Goal: Transaction & Acquisition: Purchase product/service

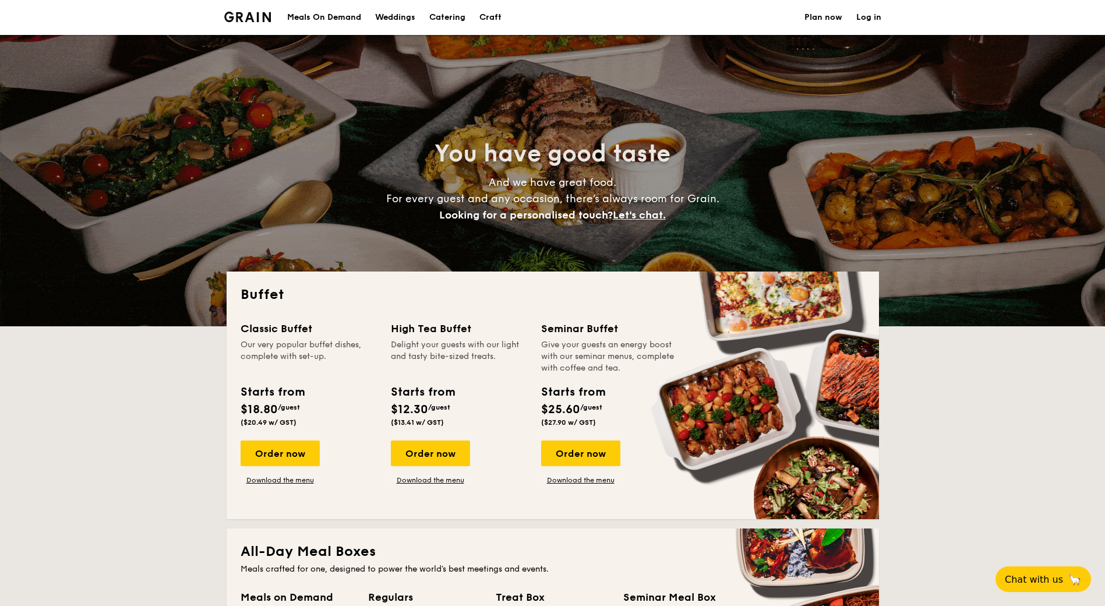
select select
click at [306, 450] on div "Order now" at bounding box center [280, 453] width 79 height 26
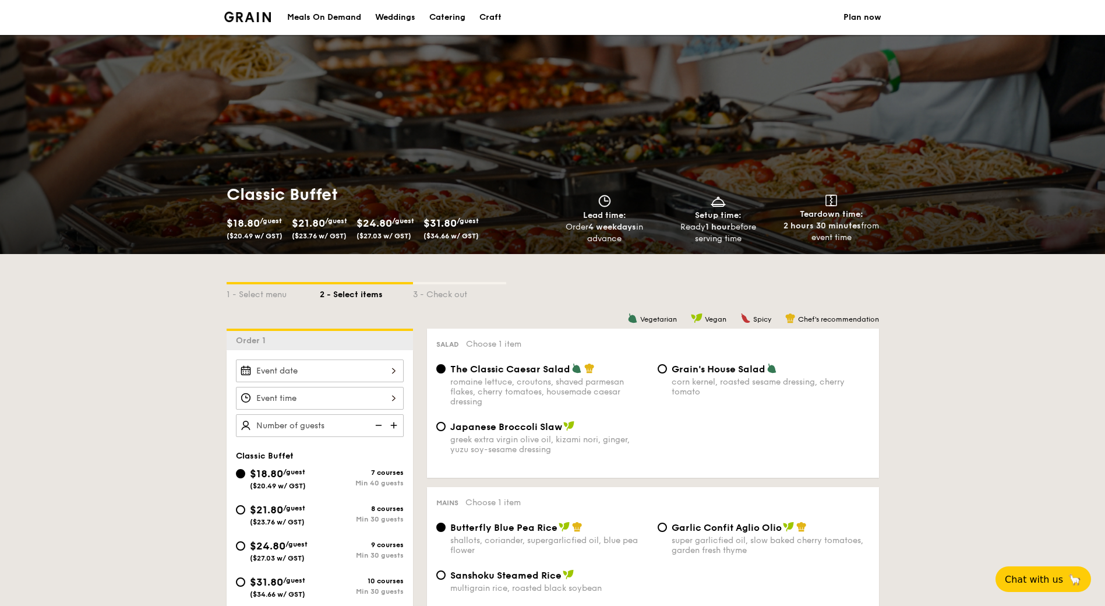
click at [407, 362] on div at bounding box center [320, 398] width 186 height 77
click at [395, 366] on input "Smoked Mesquite Whole Chicken brined in our in-house blend of herbs and spices,…" at bounding box center [320, 371] width 168 height 23
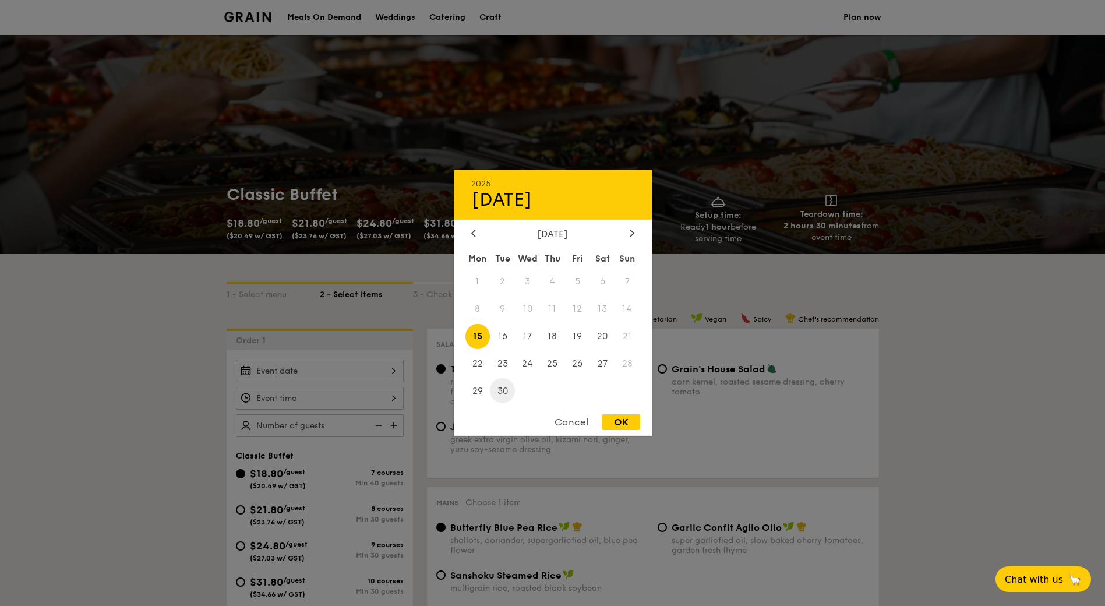
click at [499, 388] on span "30" at bounding box center [502, 390] width 25 height 25
click at [630, 421] on div "OK" at bounding box center [621, 422] width 38 height 16
type input "[DATE]"
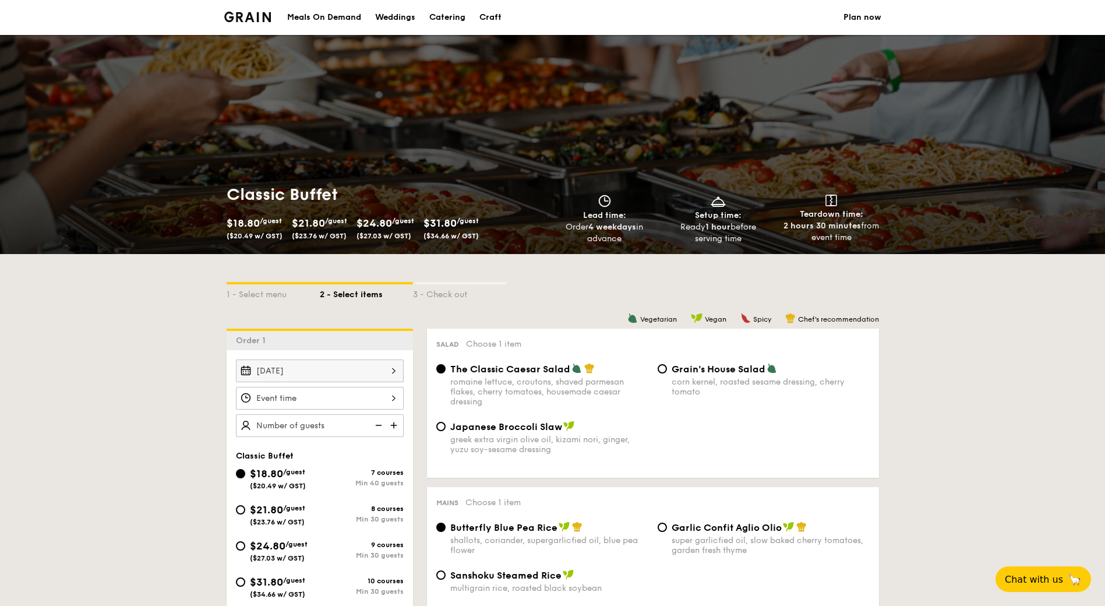
click at [392, 399] on input "Smoked Mesquite Whole Chicken brined in our in-house blend of herbs and spices,…" at bounding box center [320, 398] width 168 height 23
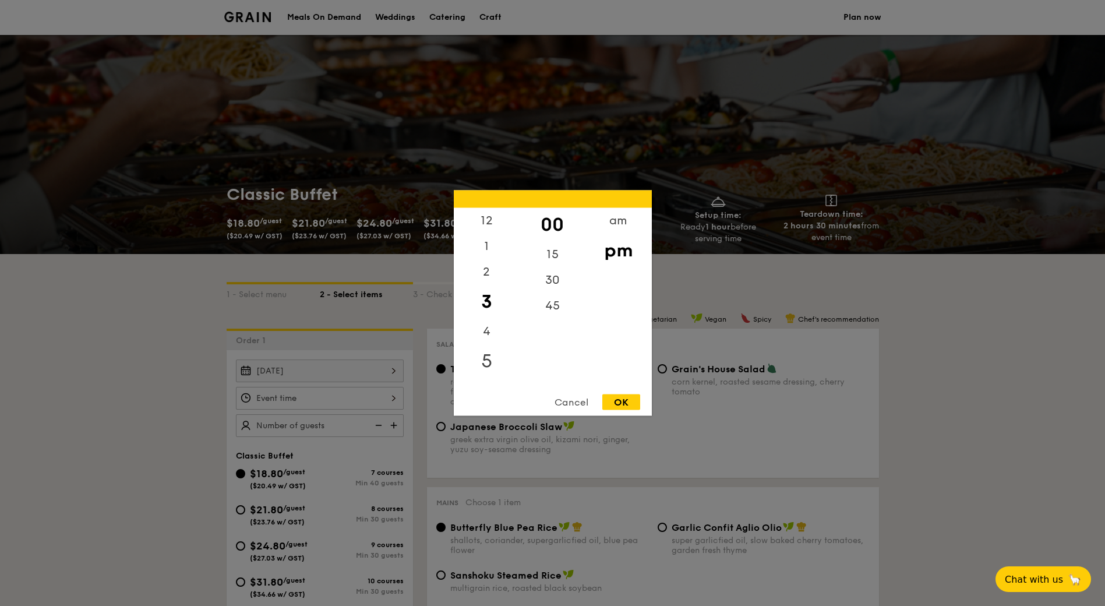
click at [485, 361] on div "5" at bounding box center [487, 361] width 66 height 34
click at [556, 313] on div "45" at bounding box center [553, 310] width 66 height 34
click at [642, 401] on div "Cancel OK" at bounding box center [553, 405] width 198 height 22
click at [627, 401] on div "OK" at bounding box center [621, 402] width 38 height 16
type input "5:45PM"
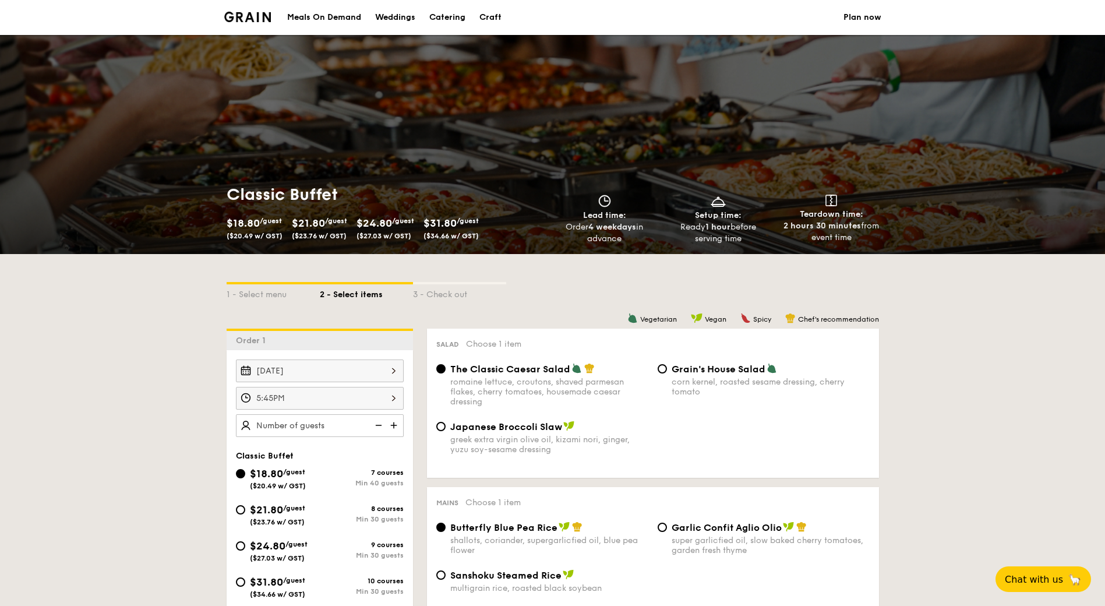
click at [322, 428] on input "text" at bounding box center [320, 425] width 168 height 23
click at [396, 424] on img at bounding box center [394, 425] width 17 height 22
click at [385, 425] on img at bounding box center [377, 425] width 17 height 22
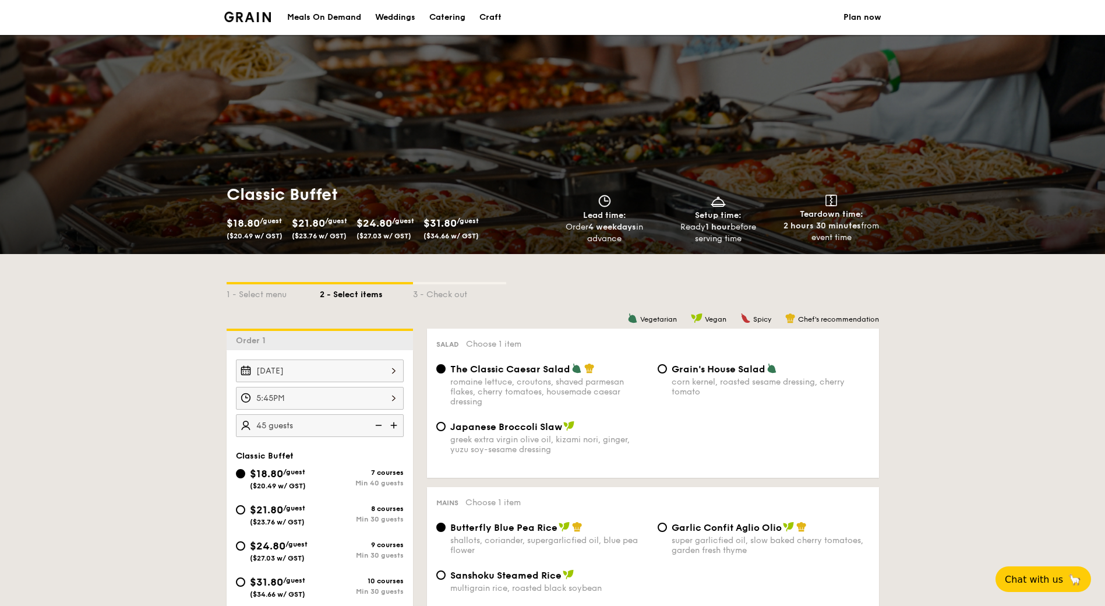
click at [385, 425] on img at bounding box center [377, 425] width 17 height 22
click at [378, 428] on img at bounding box center [377, 425] width 17 height 22
click at [379, 424] on img at bounding box center [377, 425] width 17 height 22
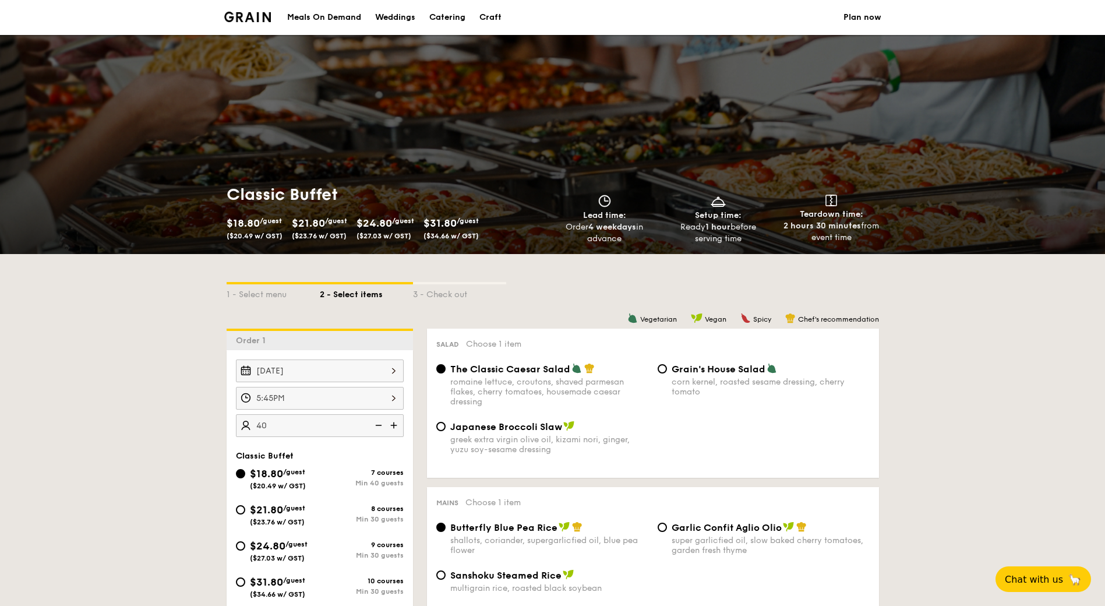
click at [310, 420] on input "40" at bounding box center [320, 425] width 168 height 23
click at [308, 420] on input "40" at bounding box center [320, 425] width 168 height 23
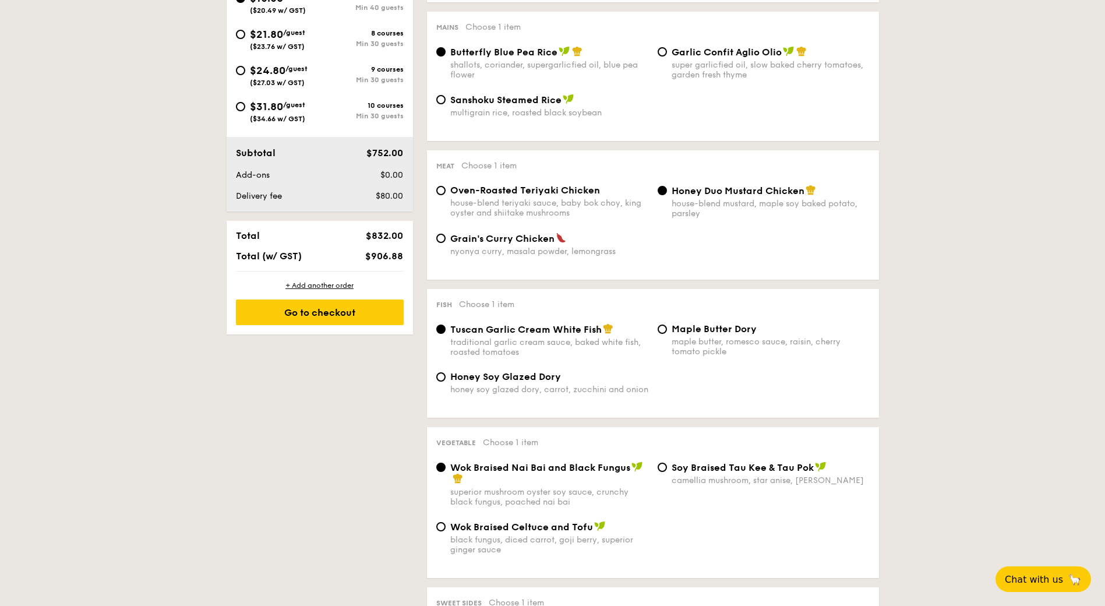
scroll to position [125, 0]
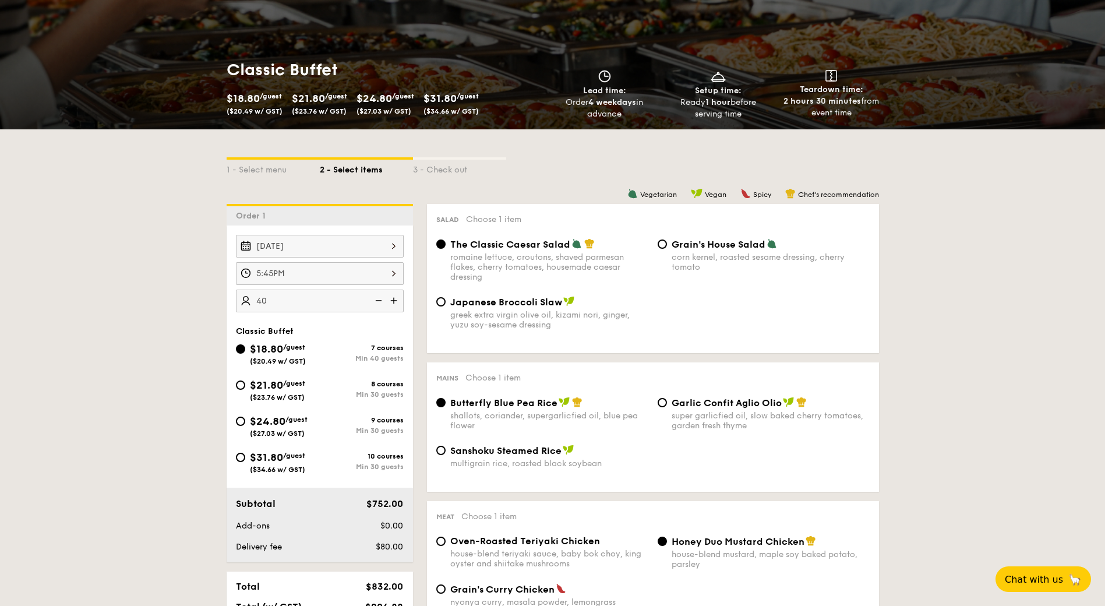
click at [380, 299] on img at bounding box center [377, 301] width 17 height 22
type input "40 guests"
click at [380, 299] on img at bounding box center [377, 301] width 17 height 22
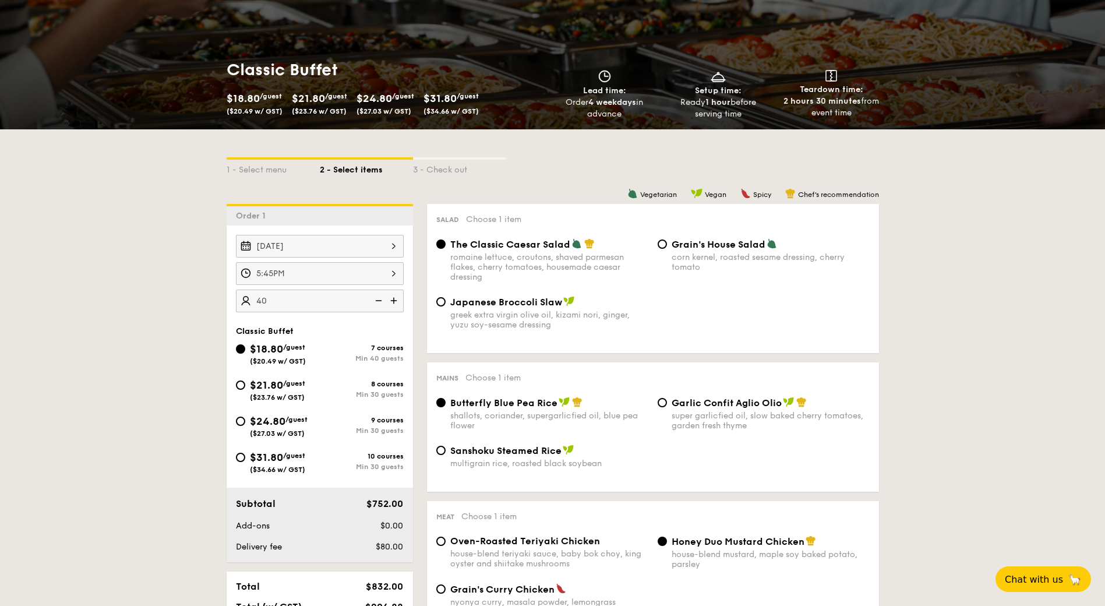
click at [380, 299] on img at bounding box center [377, 301] width 17 height 22
click at [255, 162] on div "1 - Select menu" at bounding box center [273, 168] width 93 height 16
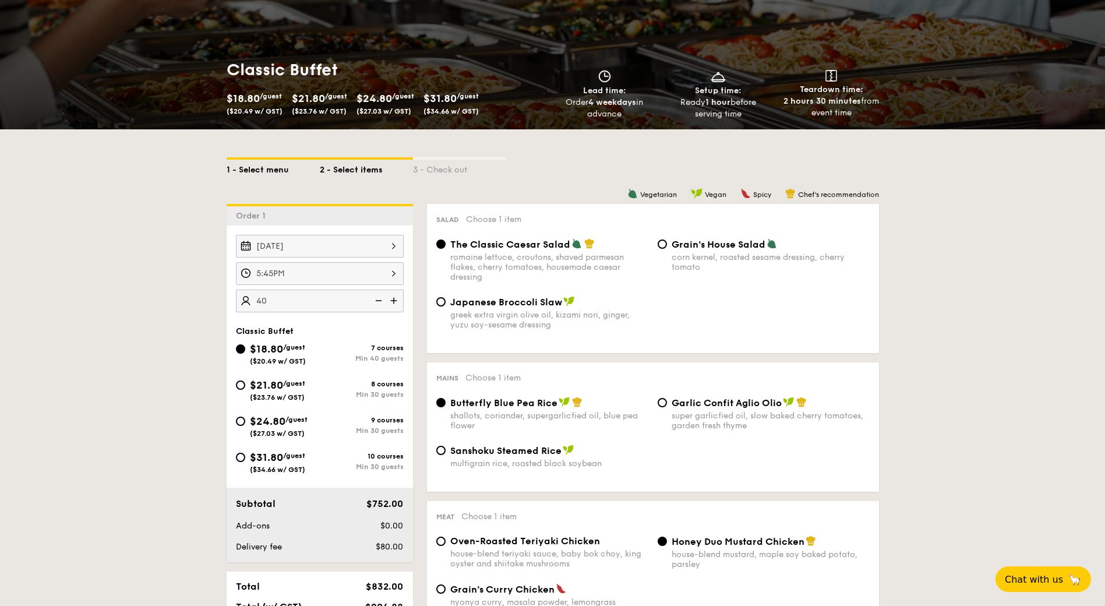
select select
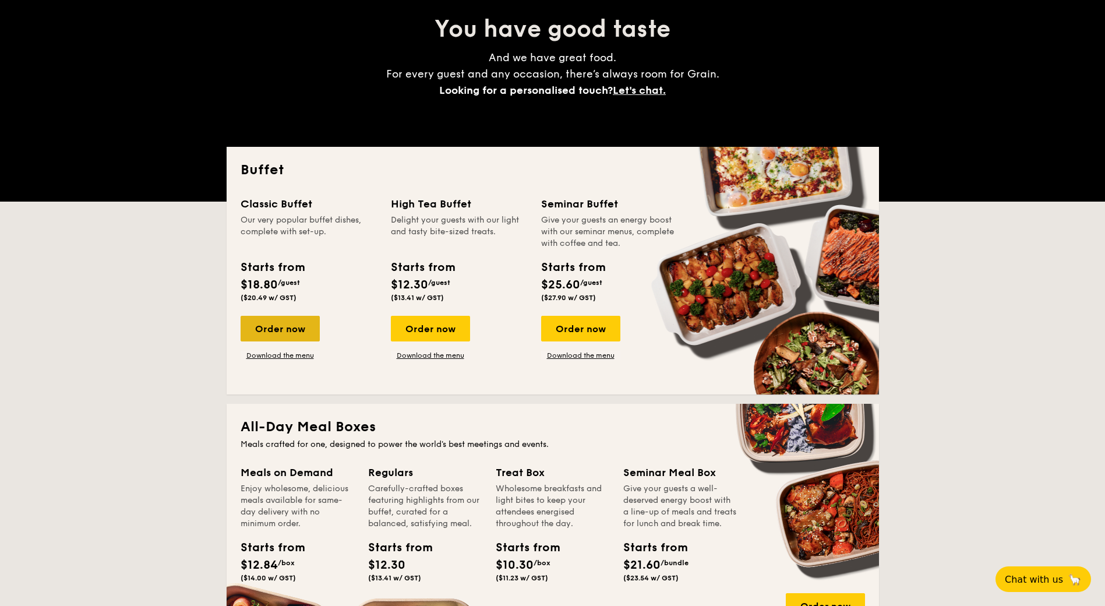
click at [291, 323] on div "Order now" at bounding box center [280, 329] width 79 height 26
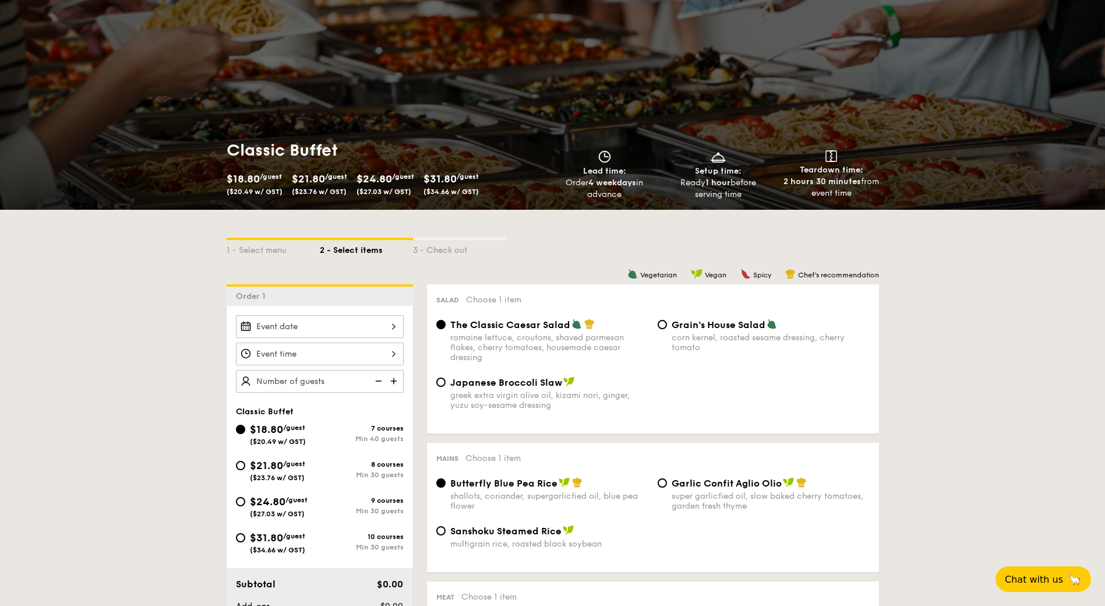
scroll to position [117, 0]
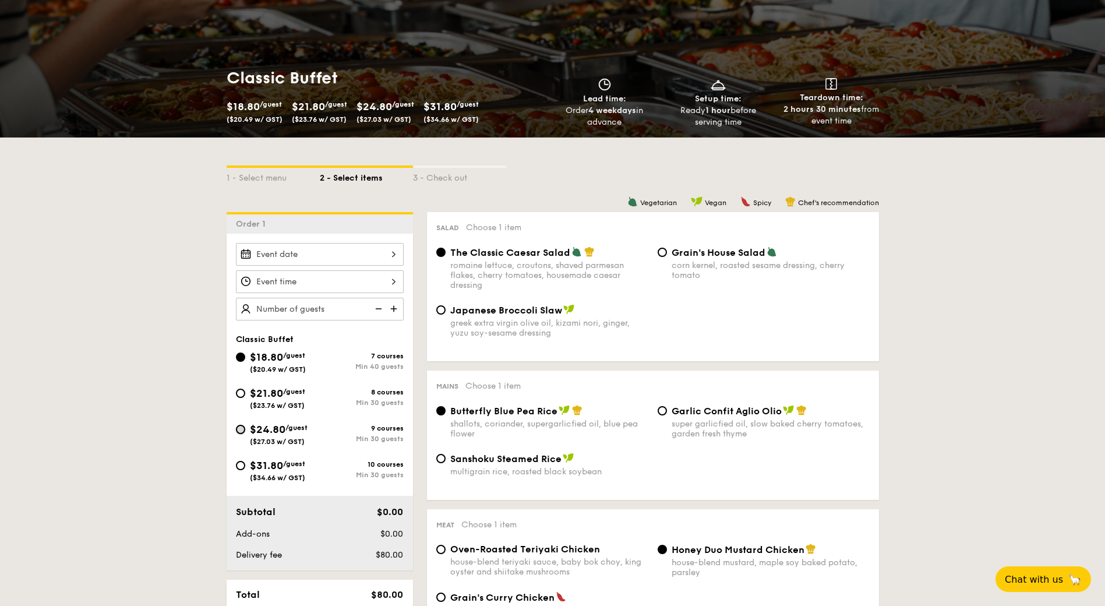
click at [242, 425] on input "$24.80 /guest ($27.03 w/ GST) 9 courses Min 30 guests" at bounding box center [240, 429] width 9 height 9
radio input "true"
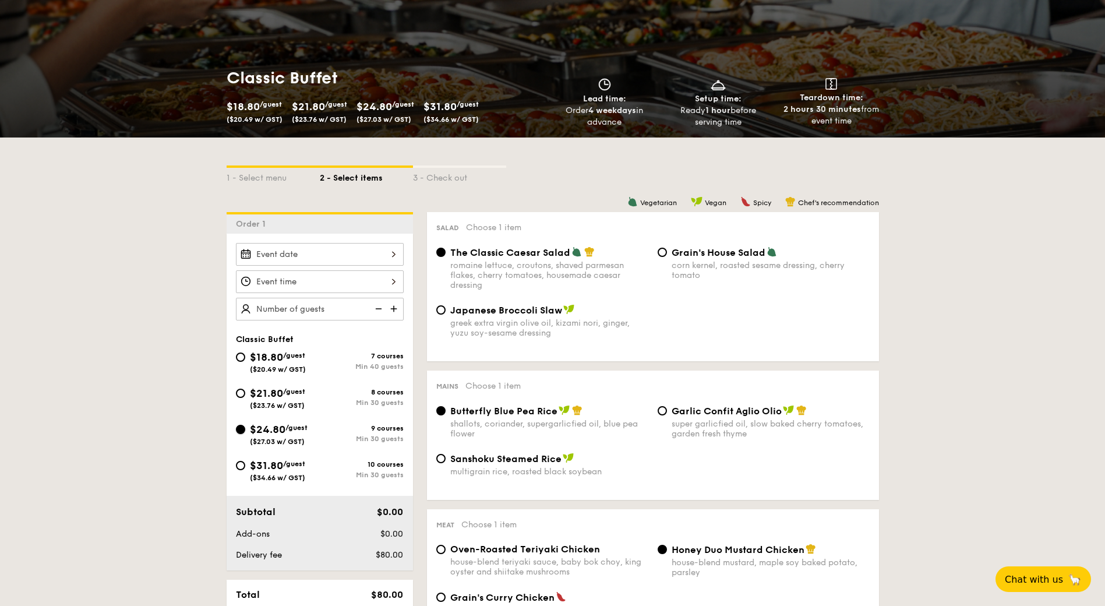
radio input "true"
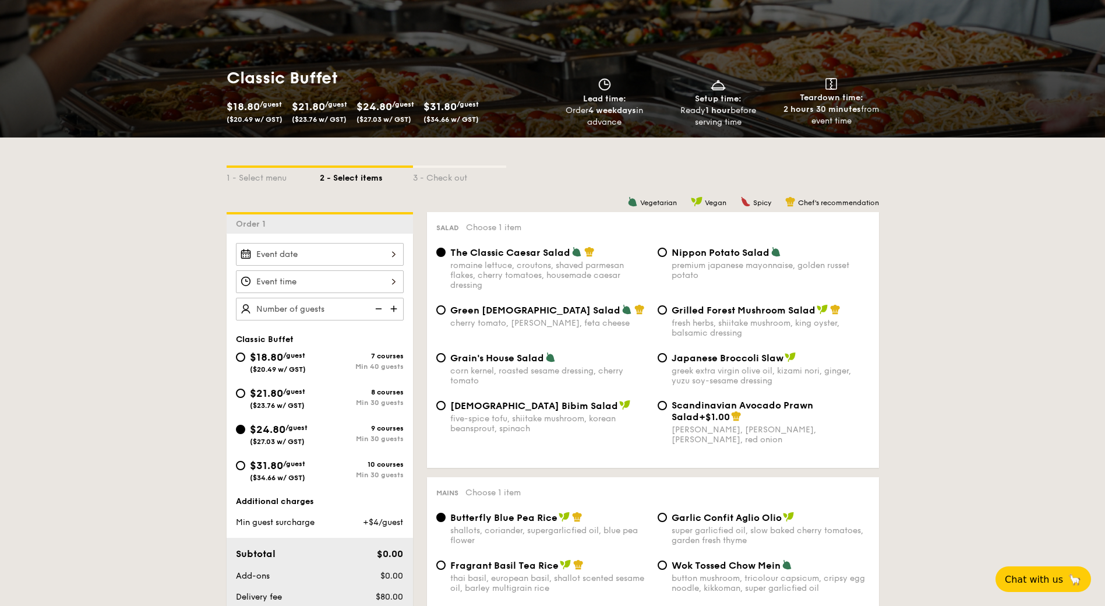
click at [383, 257] on input "Smoked Mesquite Whole Chicken brined in our in-house blend of herbs and spices,…" at bounding box center [320, 254] width 168 height 23
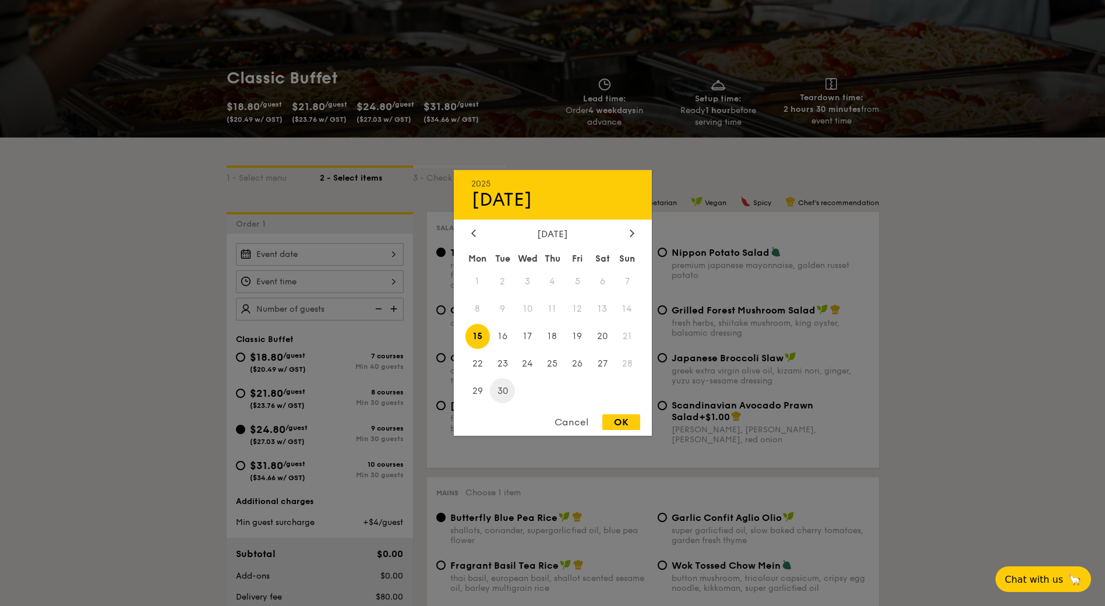
click at [501, 383] on span "30" at bounding box center [502, 390] width 25 height 25
click at [616, 422] on div "OK" at bounding box center [621, 422] width 38 height 16
type input "[DATE]"
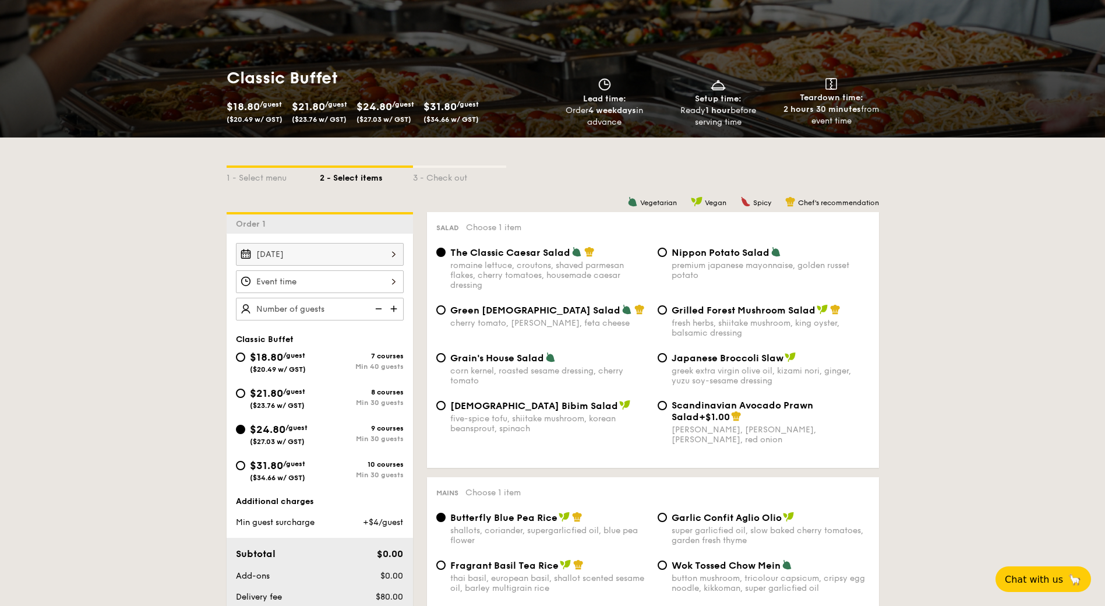
click at [361, 286] on input "Smoked Mesquite Whole Chicken brined in our in-house blend of herbs and spices,…" at bounding box center [320, 281] width 168 height 23
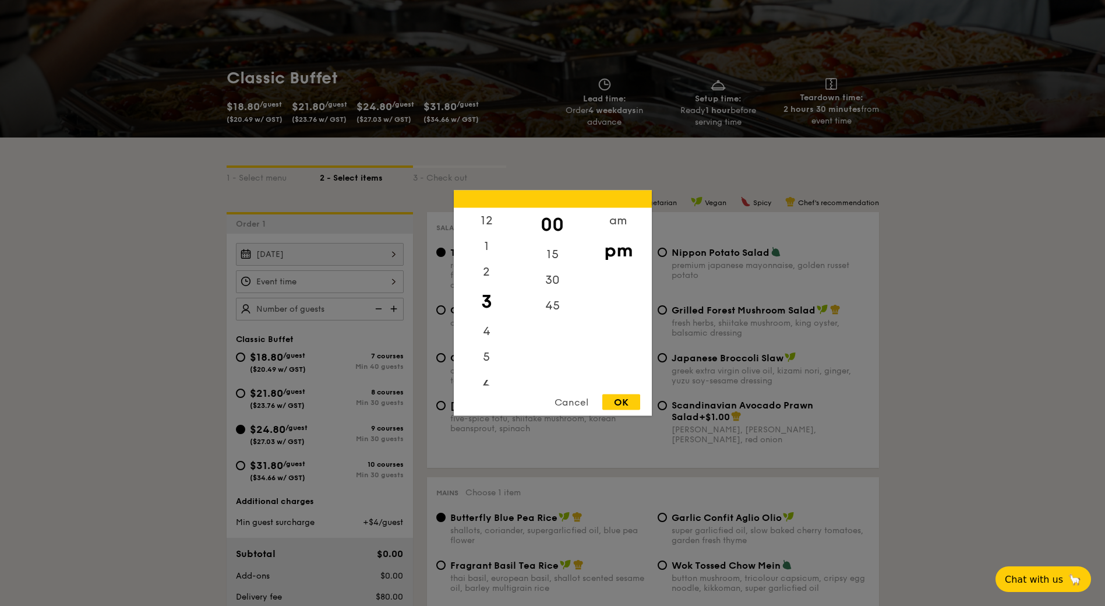
click at [493, 379] on div "6" at bounding box center [487, 387] width 66 height 34
click at [496, 341] on div "5" at bounding box center [487, 353] width 66 height 34
click at [555, 308] on div "45" at bounding box center [553, 310] width 66 height 34
click at [616, 405] on div "OK" at bounding box center [621, 402] width 38 height 16
type input "5:45PM"
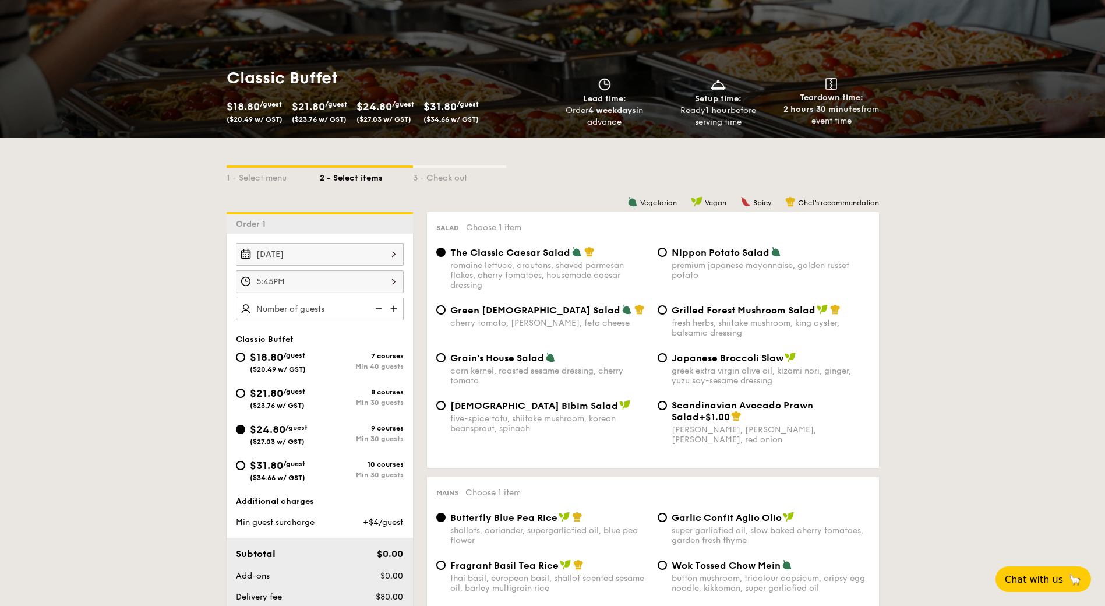
click at [390, 310] on img at bounding box center [394, 309] width 17 height 22
type input "30 guests"
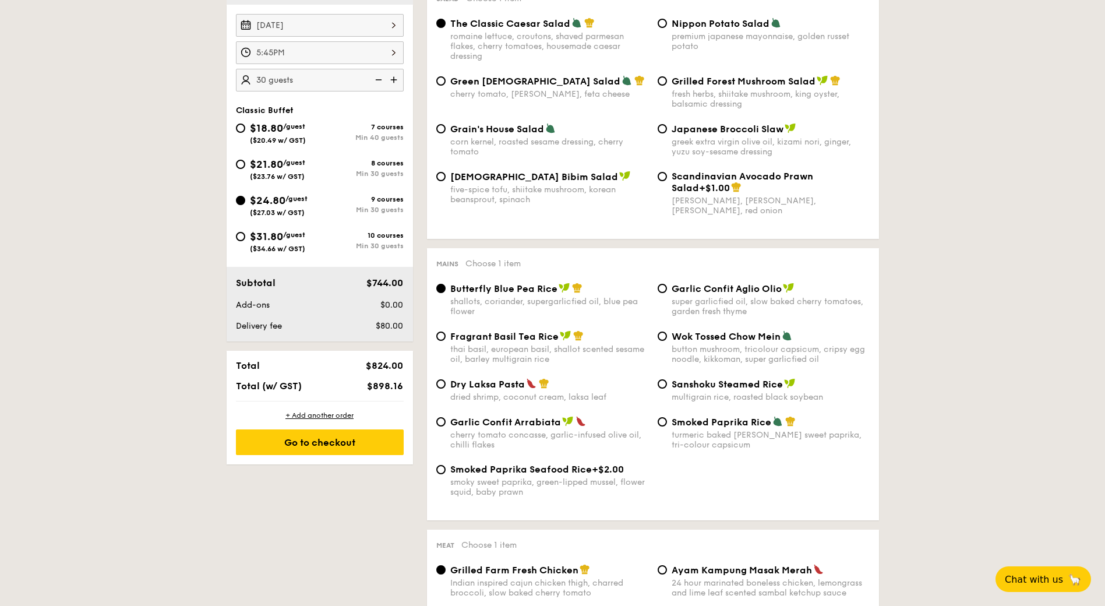
scroll to position [230, 0]
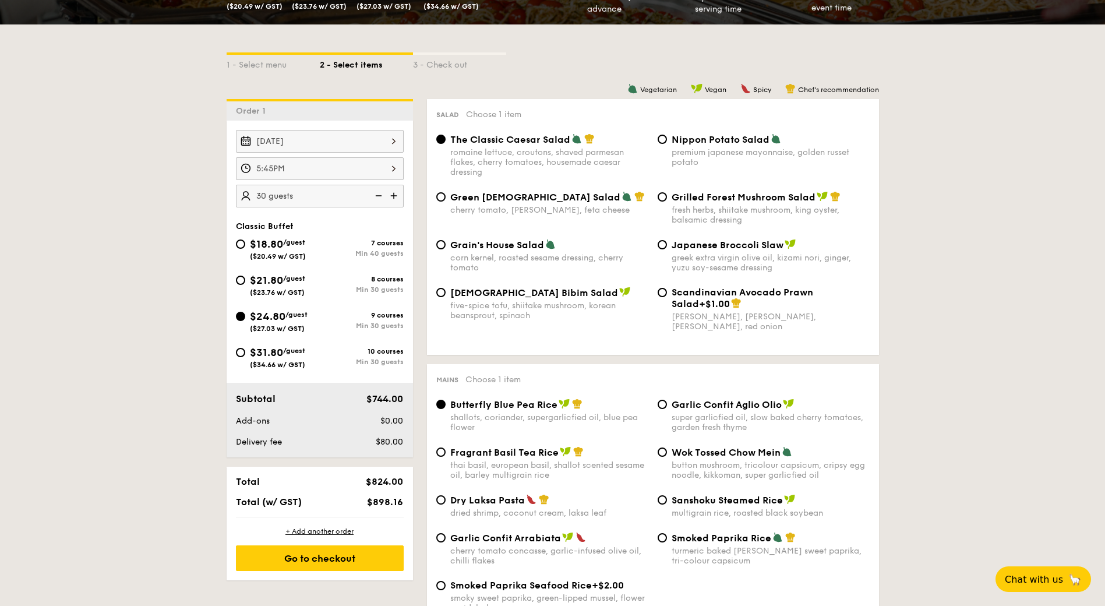
click at [745, 195] on span "Grilled Forest Mushroom Salad" at bounding box center [744, 197] width 144 height 11
click at [667, 195] on input "Grilled Forest Mushroom Salad fresh herbs, shiitake mushroom, king oyster, bals…" at bounding box center [662, 196] width 9 height 9
radio input "true"
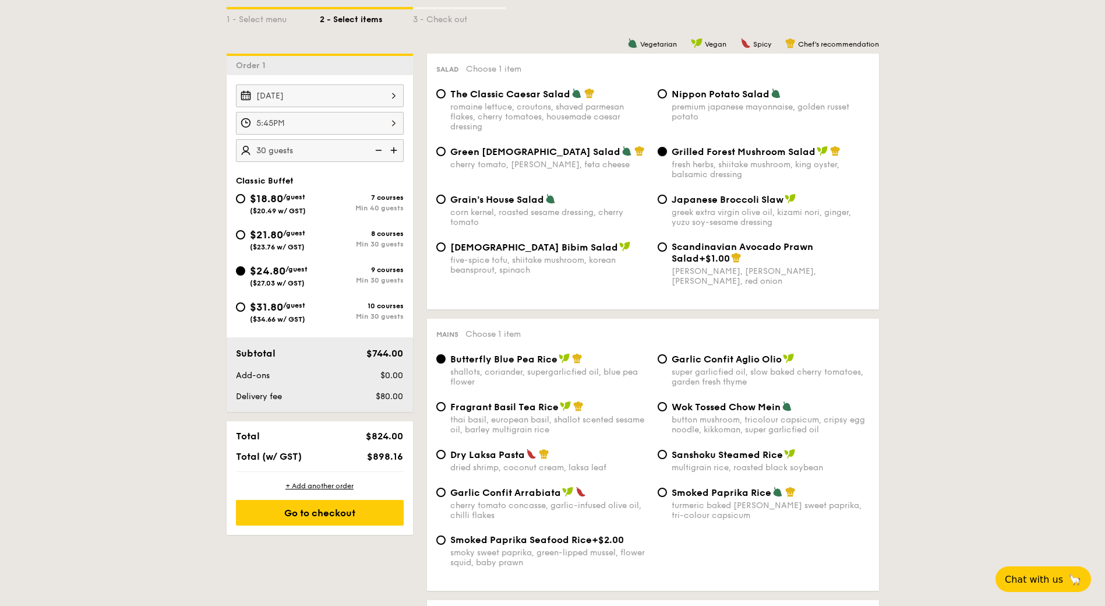
scroll to position [429, 0]
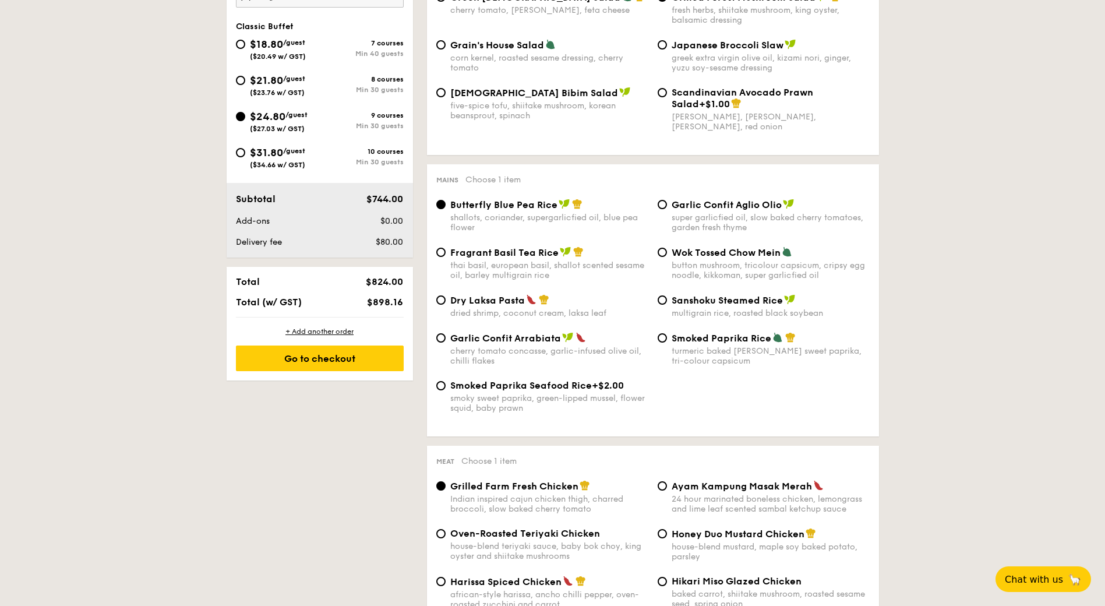
click at [505, 302] on span "Dry Laksa Pasta" at bounding box center [487, 300] width 75 height 11
click at [446, 302] on input "Dry Laksa Pasta dried shrimp, coconut cream, laksa leaf" at bounding box center [440, 299] width 9 height 9
radio input "true"
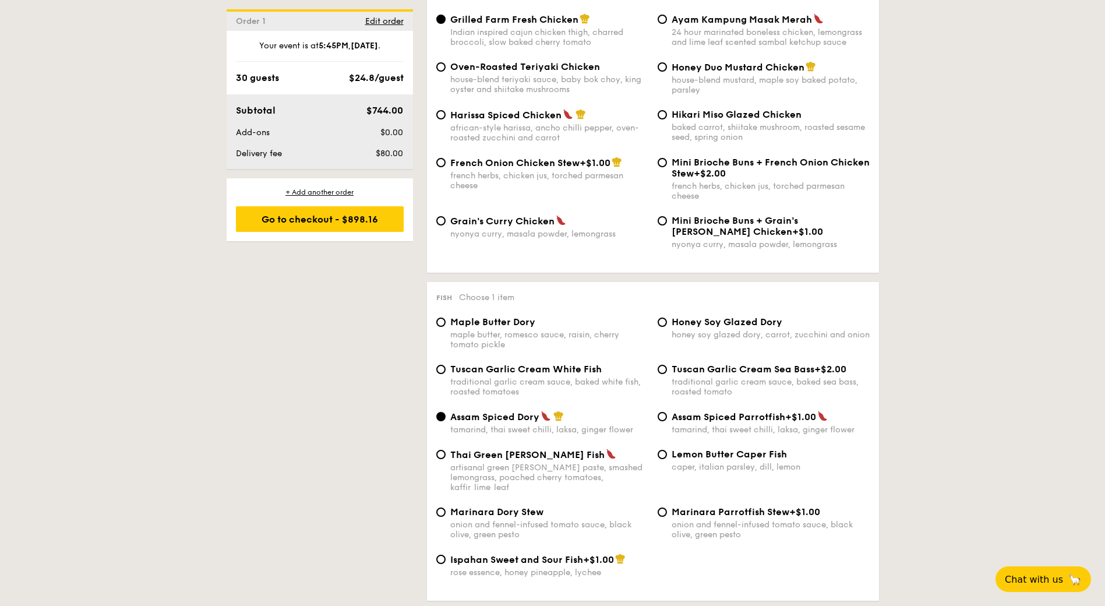
scroll to position [901, 0]
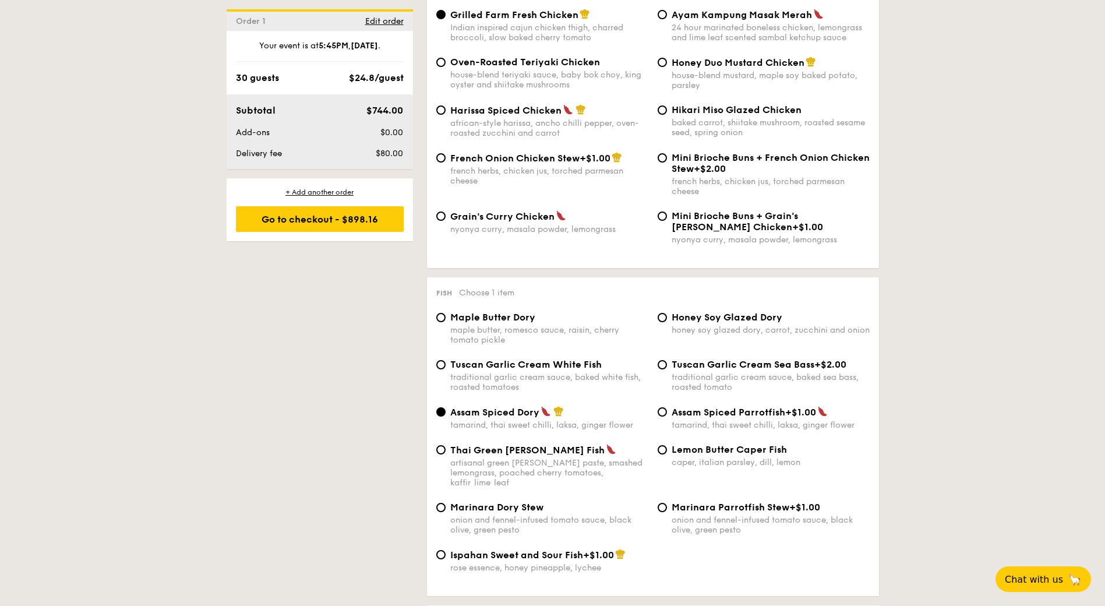
click at [778, 320] on span "Honey Soy Glazed Dory" at bounding box center [727, 317] width 111 height 11
click at [667, 320] on input "Honey Soy Glazed Dory honey soy glazed dory, carrot, zucchini and onion" at bounding box center [662, 317] width 9 height 9
radio input "true"
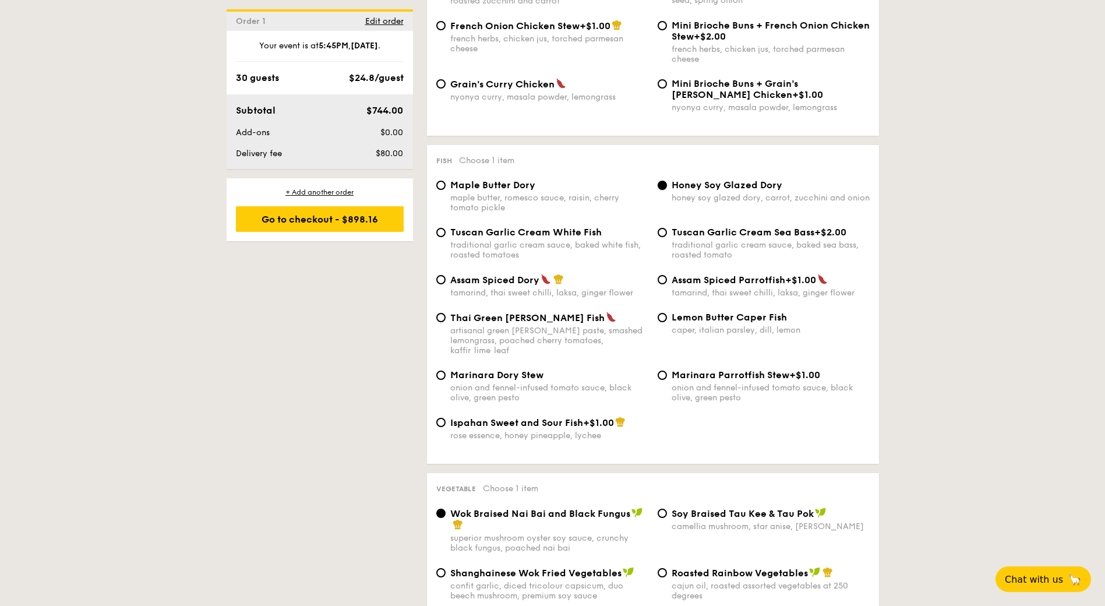
scroll to position [1192, 0]
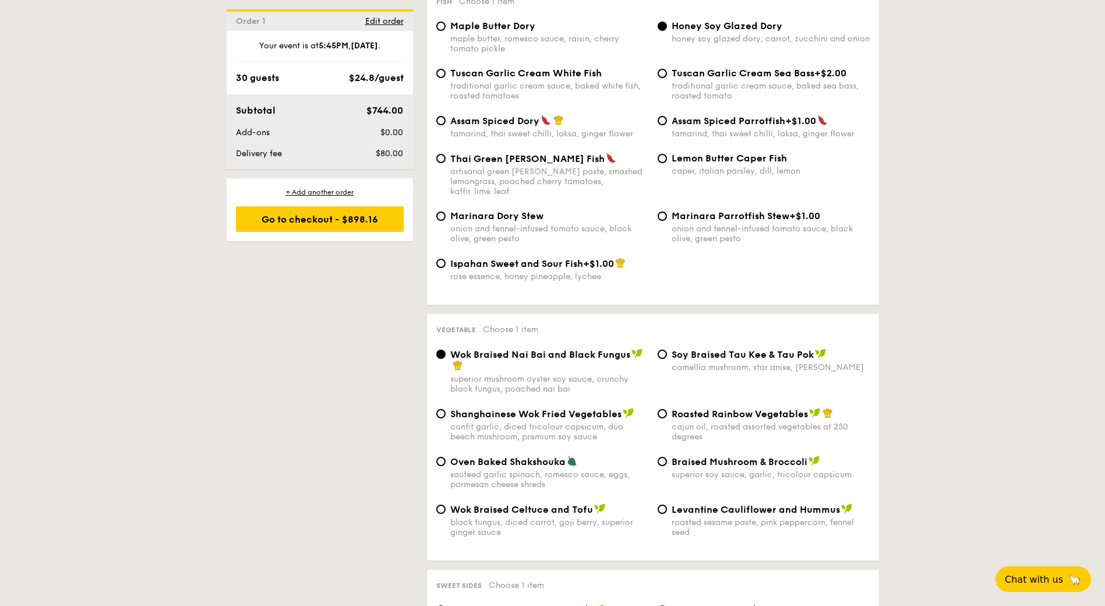
click at [744, 427] on div "cajun oil, roasted assorted vegetables at 250 degrees" at bounding box center [771, 432] width 198 height 20
click at [667, 418] on input "Roasted Rainbow Vegetables cajun oil, roasted assorted vegetables at 250 degrees" at bounding box center [662, 413] width 9 height 9
radio input "true"
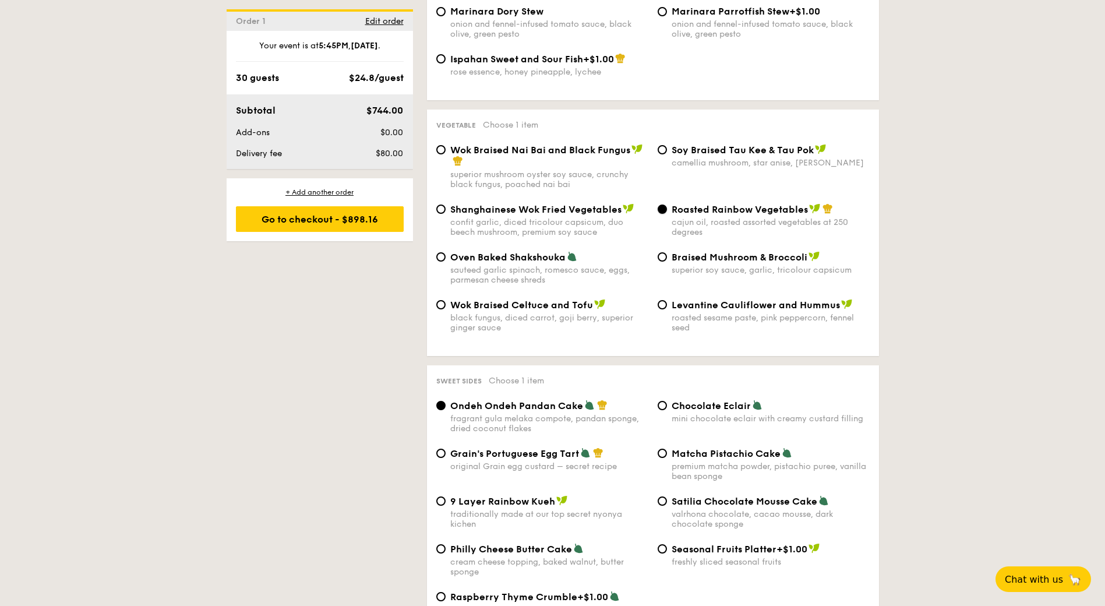
scroll to position [1425, 0]
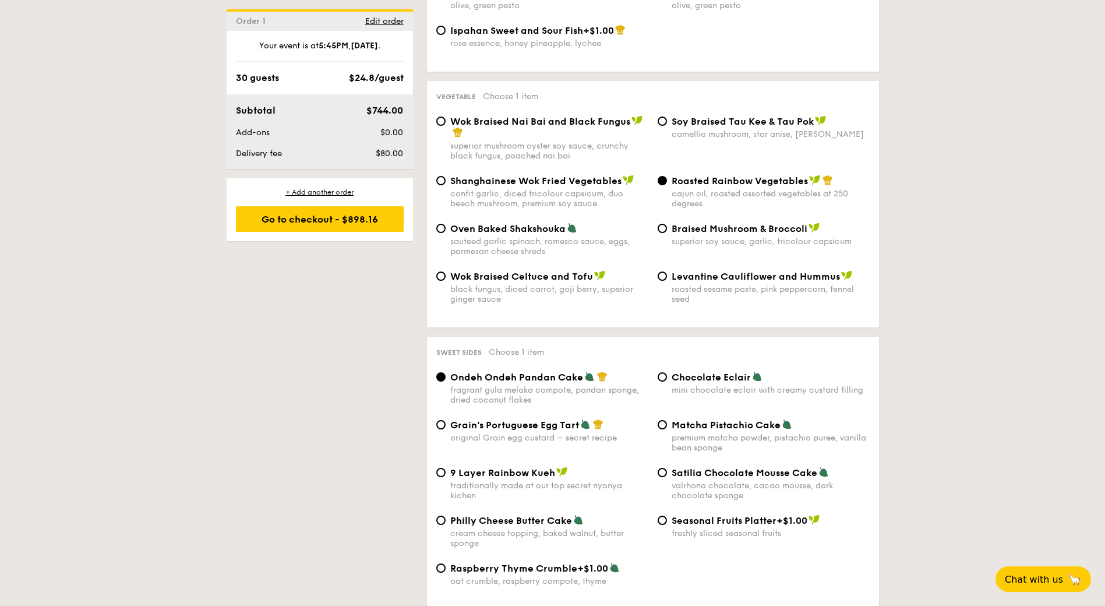
click at [694, 374] on div "Chocolate Eclair mini chocolate eclair with creamy custard filling" at bounding box center [771, 383] width 198 height 24
click at [667, 374] on input "Chocolate Eclair mini chocolate eclair with creamy custard filling" at bounding box center [662, 376] width 9 height 9
radio input "true"
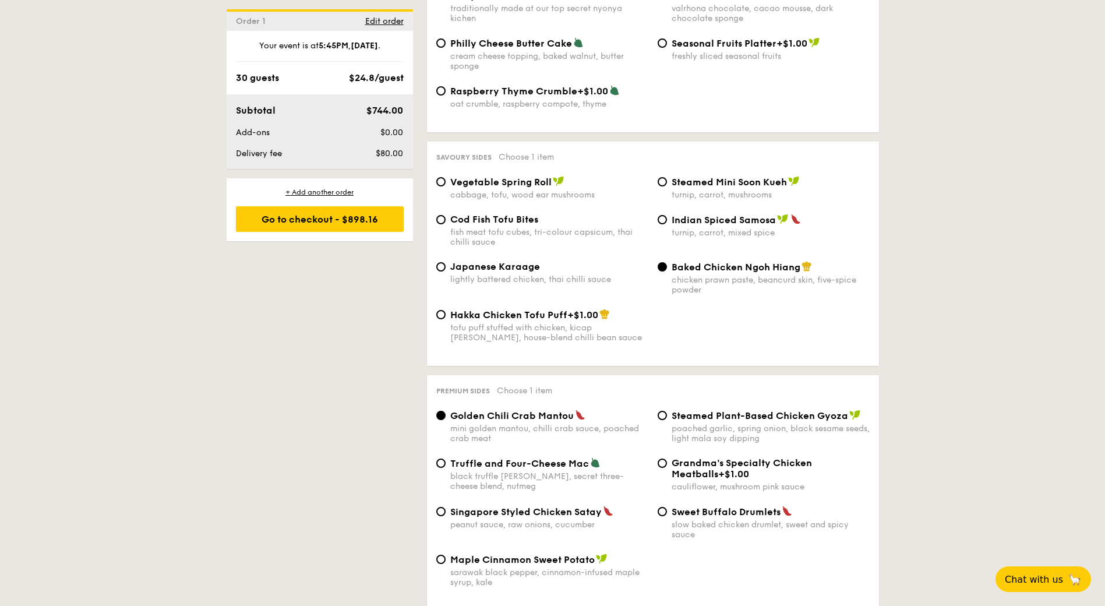
scroll to position [1867, 0]
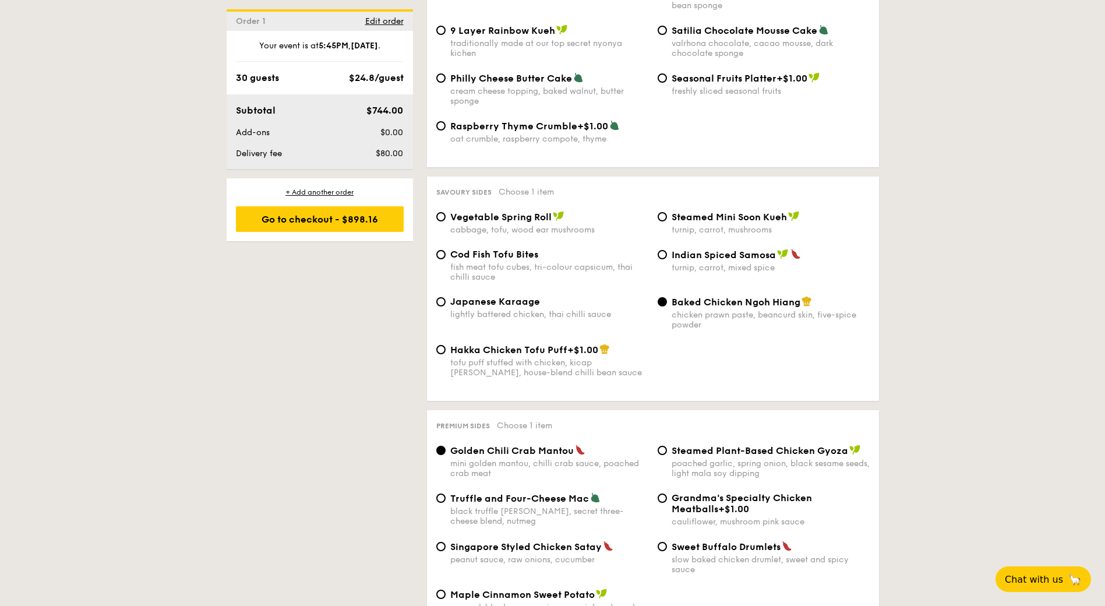
click at [514, 249] on span "Cod Fish Tofu Bites" at bounding box center [494, 254] width 88 height 11
click at [446, 250] on input "Cod Fish Tofu Bites fish meat tofu cubes, tri-colour capsicum, thai chilli sauce" at bounding box center [440, 254] width 9 height 9
radio input "true"
drag, startPoint x: 740, startPoint y: 301, endPoint x: 743, endPoint y: 290, distance: 11.6
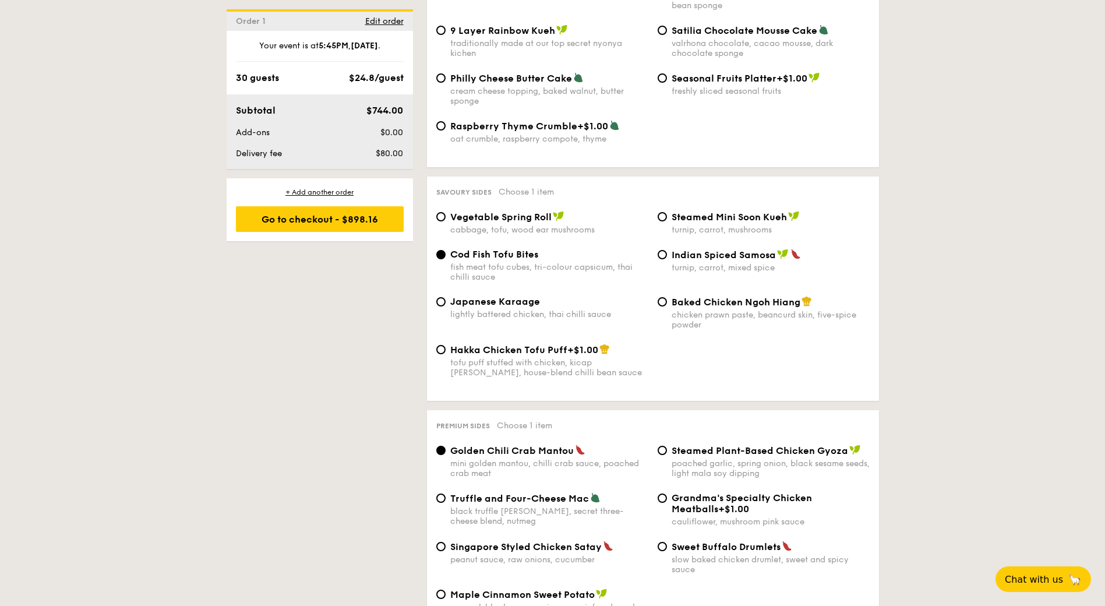
click at [743, 297] on span "Baked Chicken Ngoh Hiang" at bounding box center [736, 302] width 129 height 11
click at [667, 297] on input "Baked Chicken Ngoh Hiang chicken prawn paste, beancurd skin, five-spice powder" at bounding box center [662, 301] width 9 height 9
radio input "true"
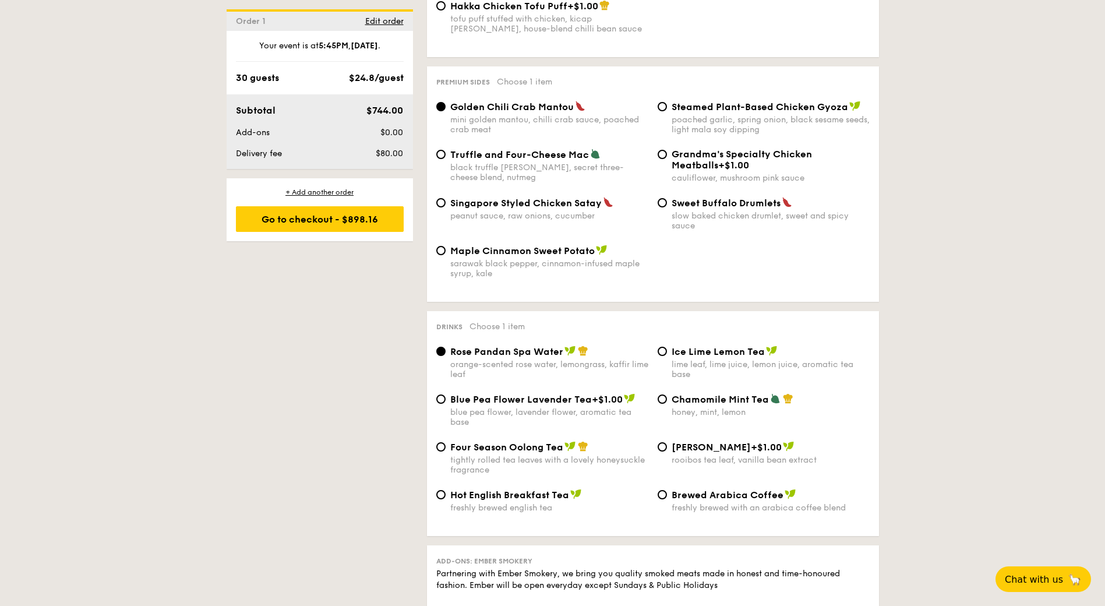
scroll to position [2208, 0]
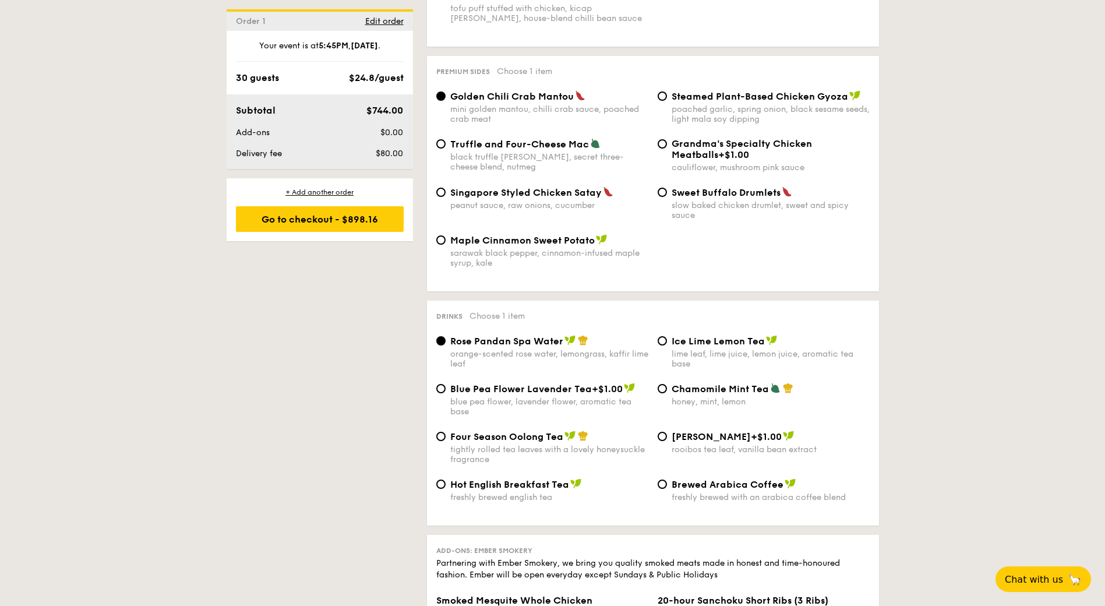
scroll to position [2229, 0]
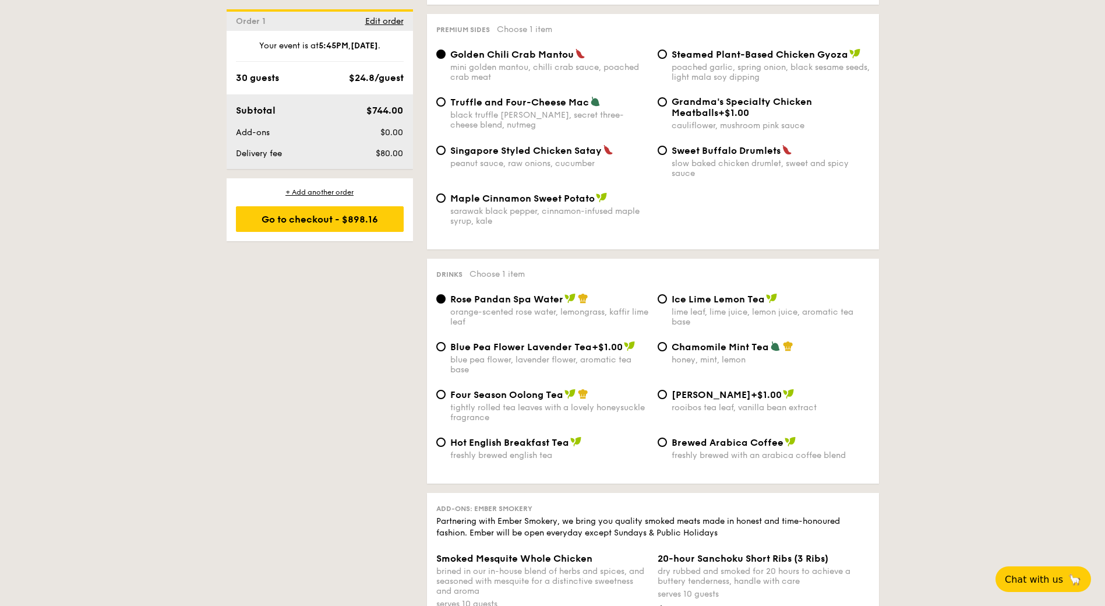
scroll to position [2253, 0]
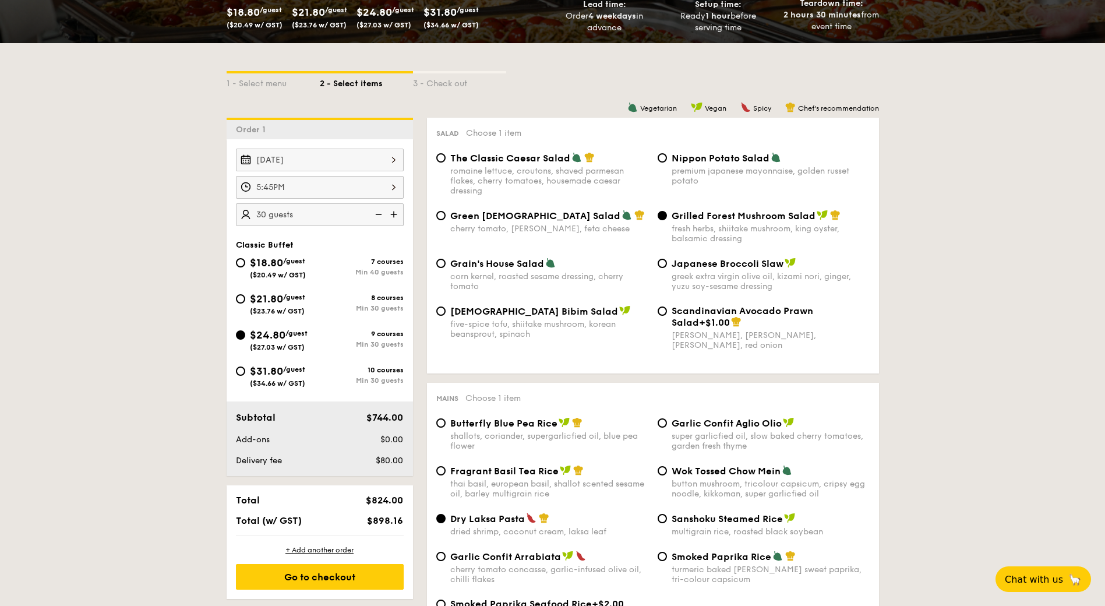
scroll to position [197, 0]
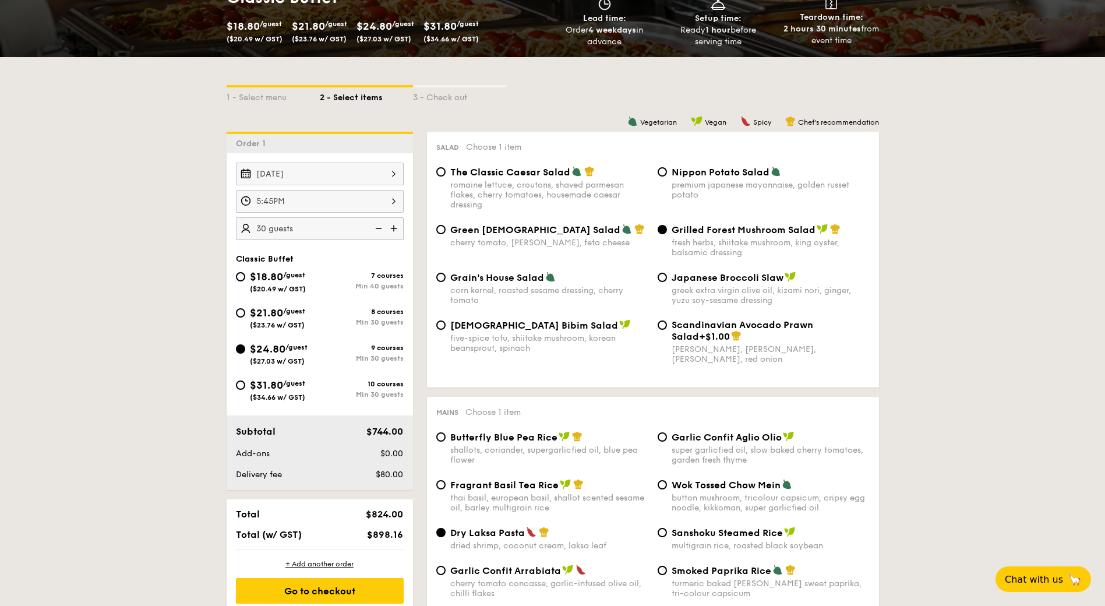
click at [700, 174] on span "Nippon Potato Salad" at bounding box center [721, 172] width 98 height 11
click at [667, 174] on input "Nippon Potato Salad premium japanese mayonnaise, golden russet potato" at bounding box center [662, 171] width 9 height 9
radio input "true"
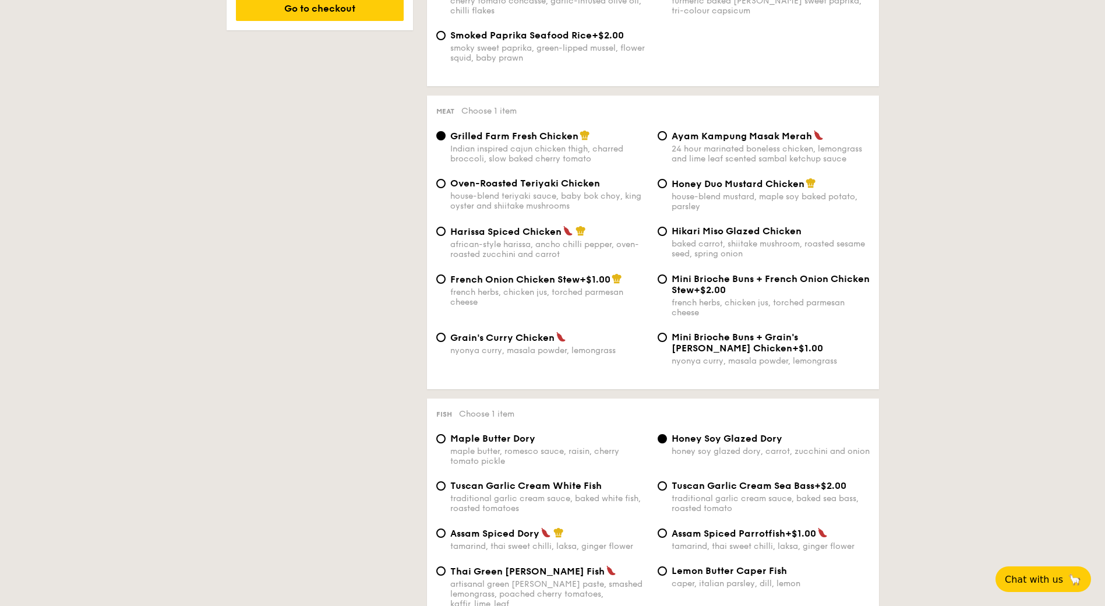
scroll to position [773, 0]
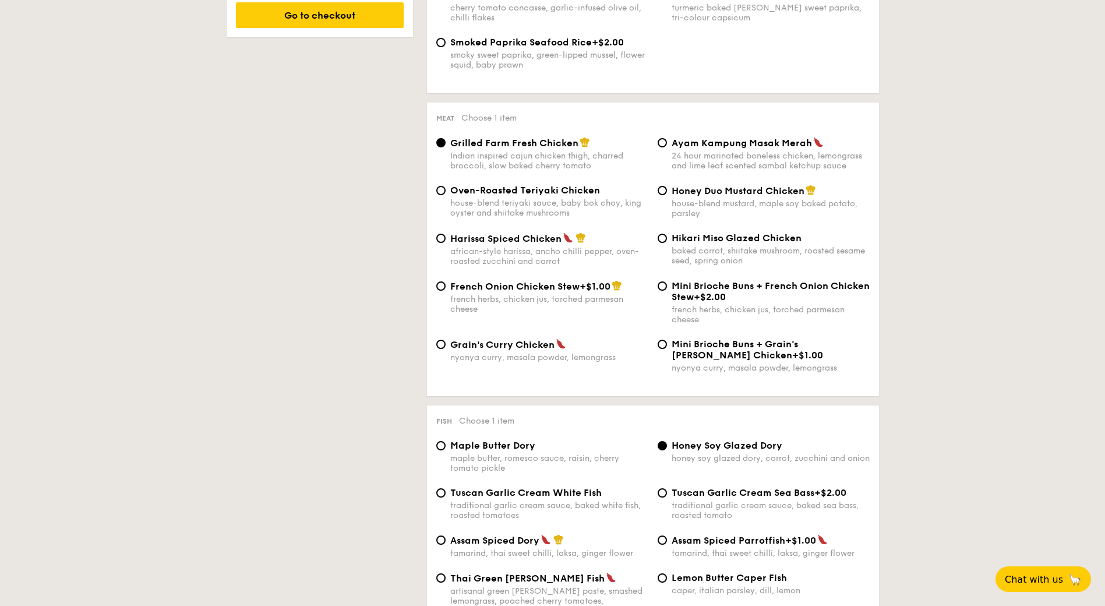
click at [748, 234] on span "Hikari Miso Glazed Chicken" at bounding box center [737, 237] width 130 height 11
click at [667, 234] on input "Hikari Miso Glazed Chicken baked carrot, shiitake mushroom, roasted sesame seed…" at bounding box center [662, 238] width 9 height 9
radio input "true"
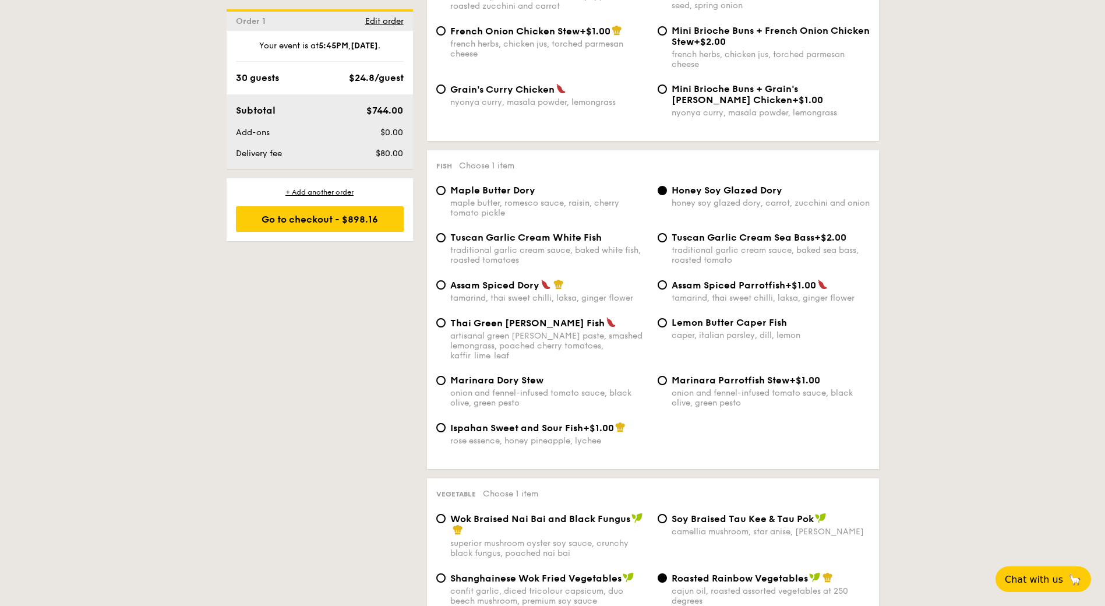
scroll to position [1064, 0]
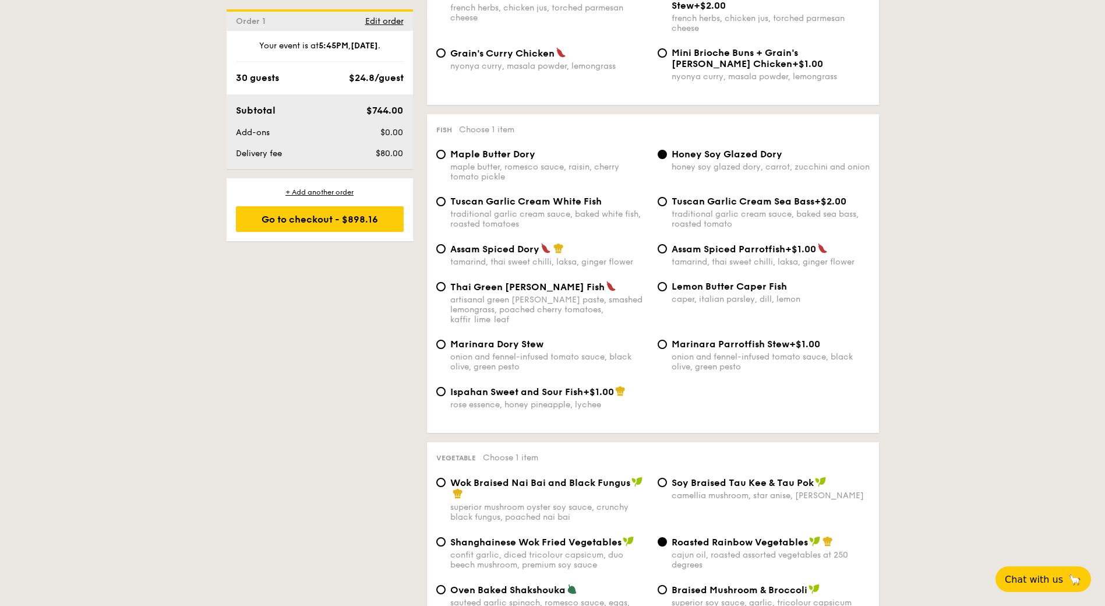
click at [492, 259] on div "tamarind, thai sweet chilli, laksa, ginger flower" at bounding box center [549, 262] width 198 height 10
click at [446, 253] on input "Assam Spiced Dory tamarind, thai sweet chilli, laksa, ginger flower" at bounding box center [440, 248] width 9 height 9
radio input "true"
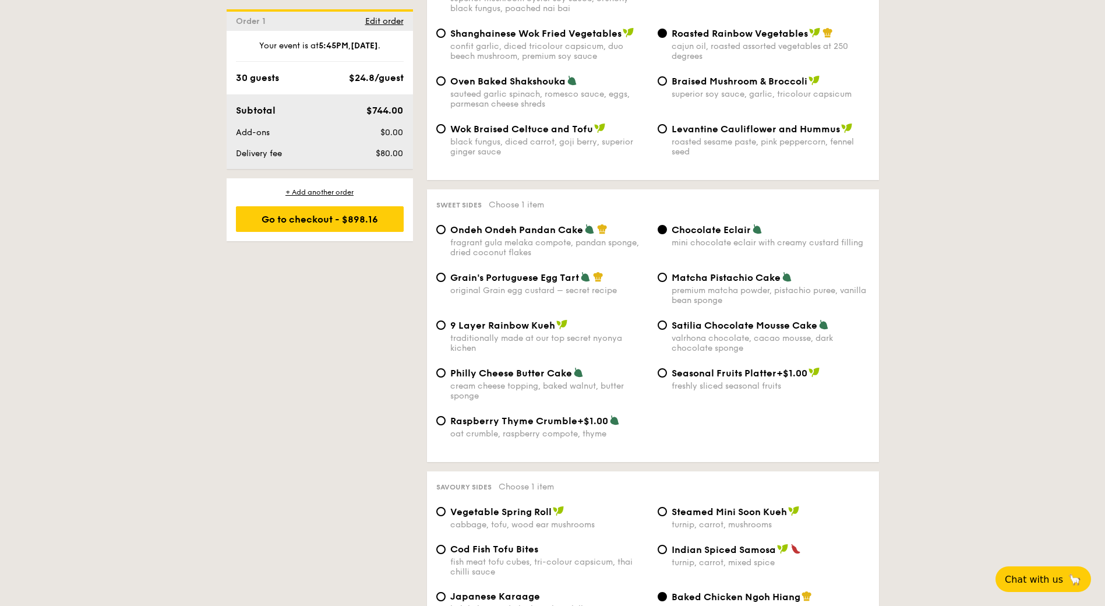
scroll to position [1622, 0]
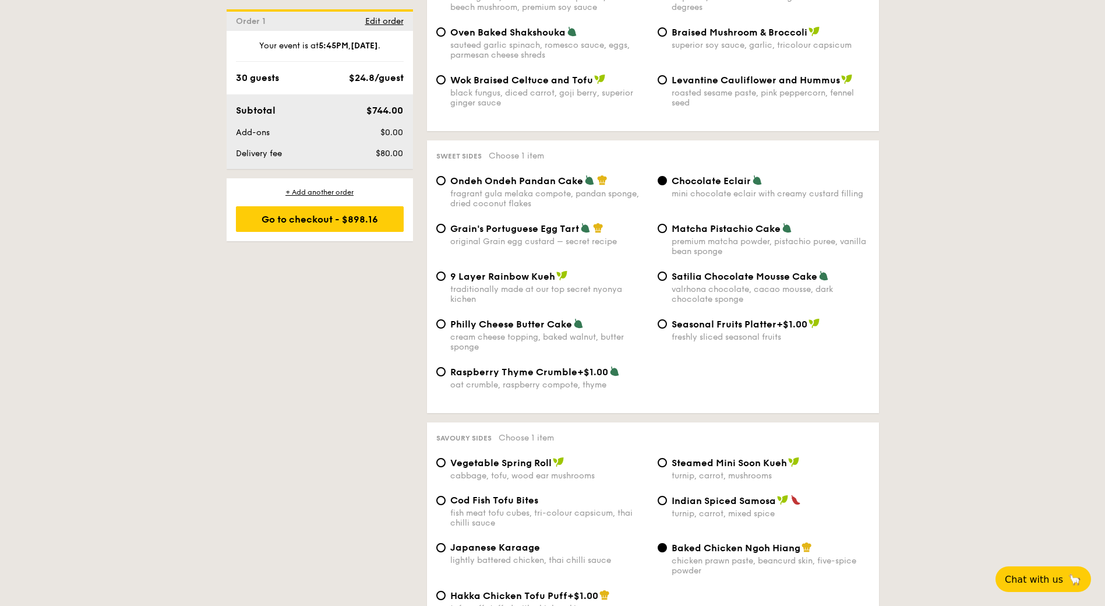
click at [1036, 326] on div "1 - Select menu 2 - Select items 3 - Check out Order 1 [DATE] 5:45PM 30 guests …" at bounding box center [552, 57] width 1105 height 2851
click at [729, 223] on span "Matcha Pistachio Cake" at bounding box center [726, 228] width 109 height 11
click at [667, 224] on input "Matcha Pistachio Cake premium matcha powder, pistachio puree, vanilla bean spon…" at bounding box center [662, 228] width 9 height 9
radio input "true"
click at [967, 312] on div "1 - Select menu 2 - Select items 3 - Check out Order 1 [DATE] 5:45PM 30 guests …" at bounding box center [552, 57] width 1105 height 2851
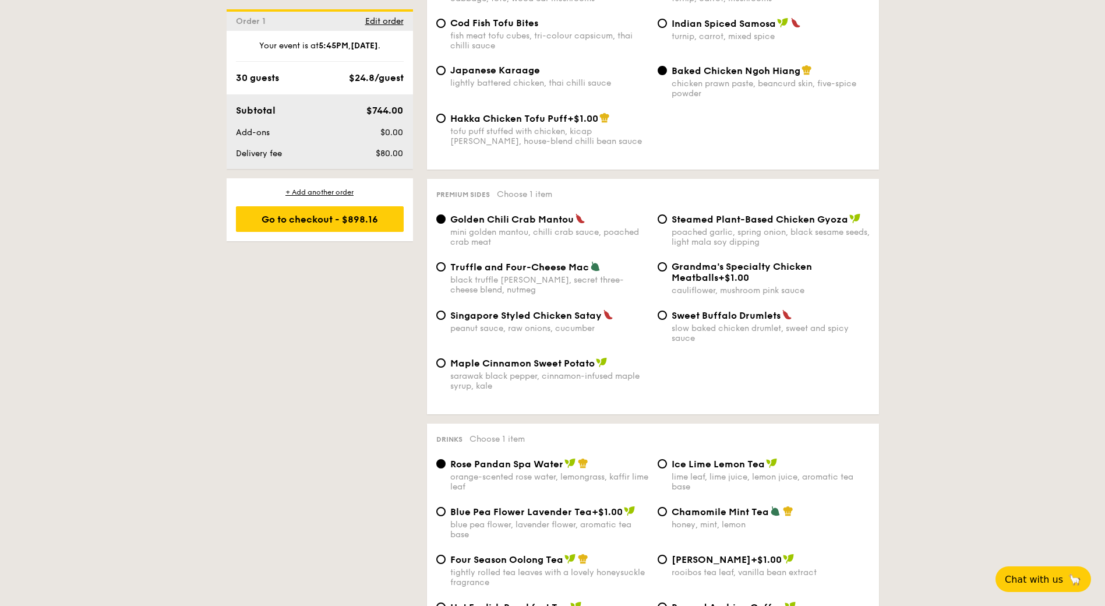
scroll to position [2141, 0]
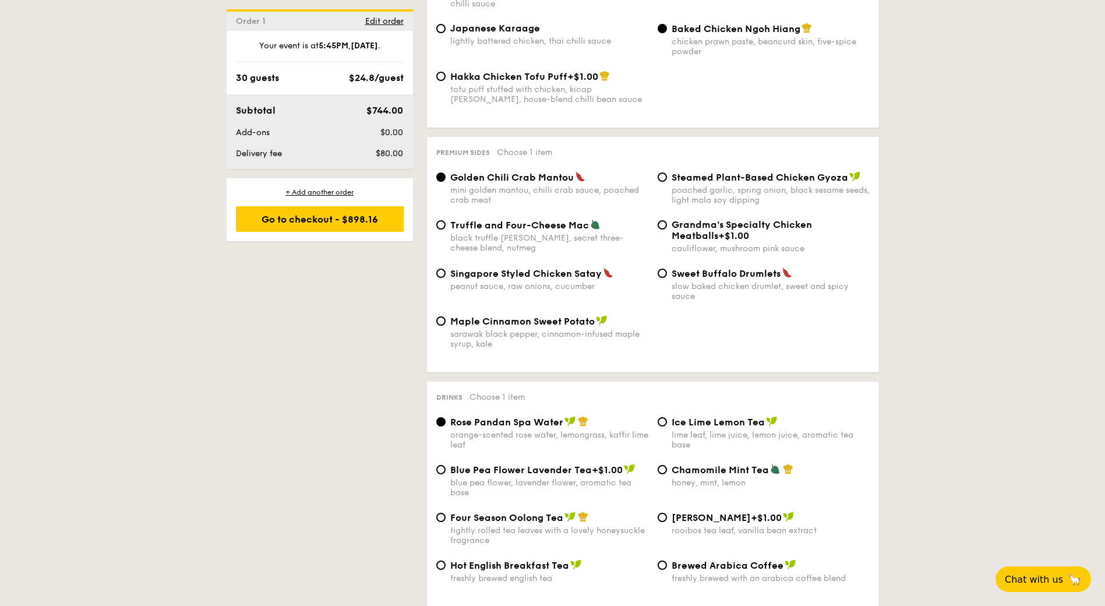
drag, startPoint x: 1108, startPoint y: 431, endPoint x: 1110, endPoint y: 421, distance: 10.1
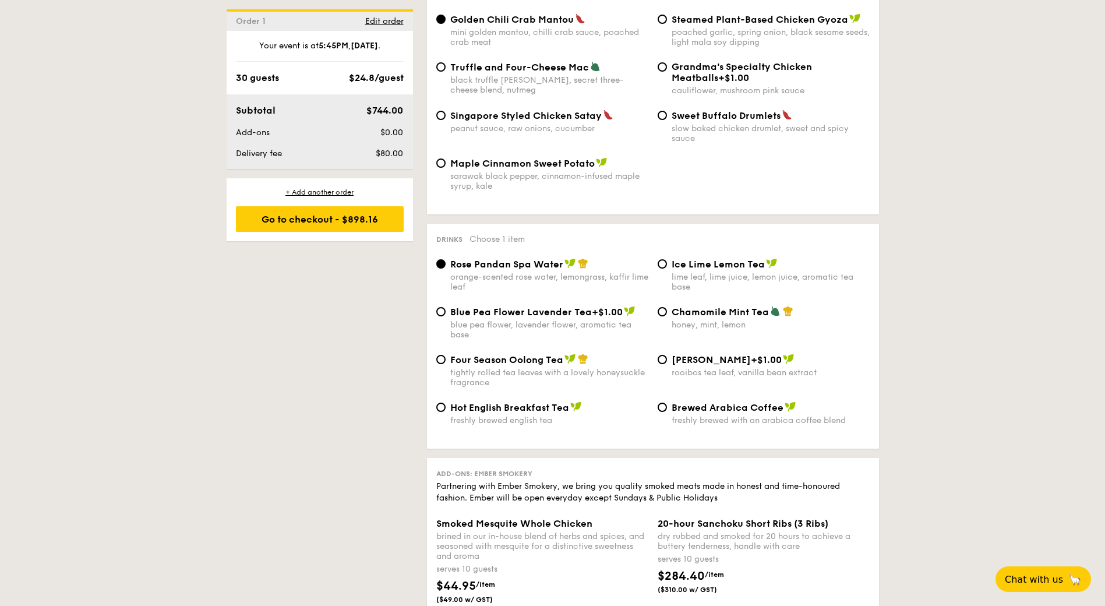
scroll to position [2352, 0]
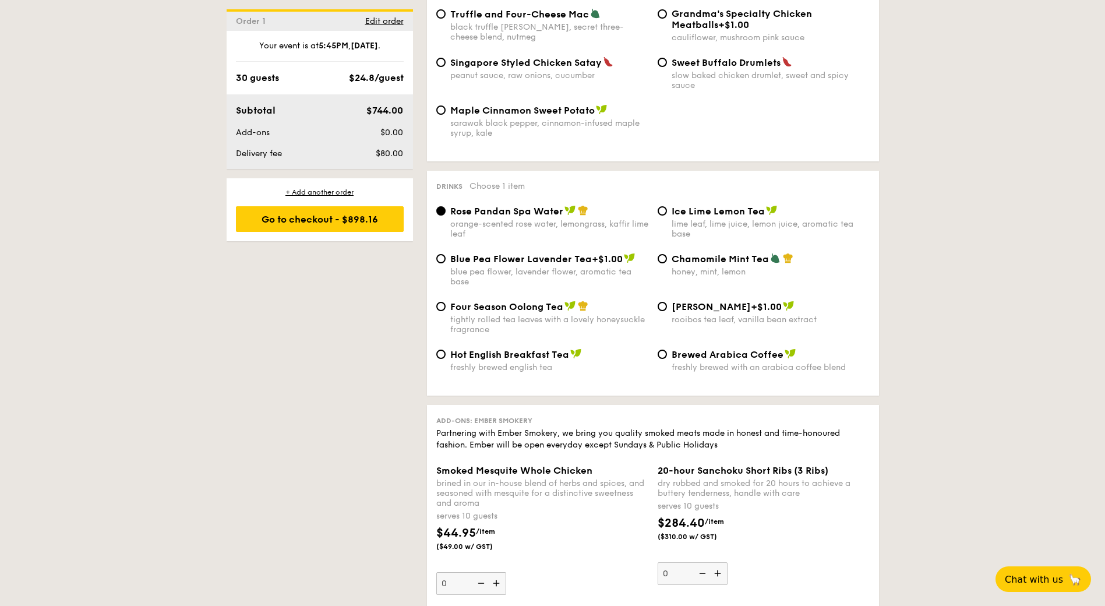
click at [712, 253] on span "Chamomile Mint Tea" at bounding box center [720, 258] width 97 height 11
click at [667, 254] on input "Chamomile Mint Tea honey, mint, lemon" at bounding box center [662, 258] width 9 height 9
radio input "true"
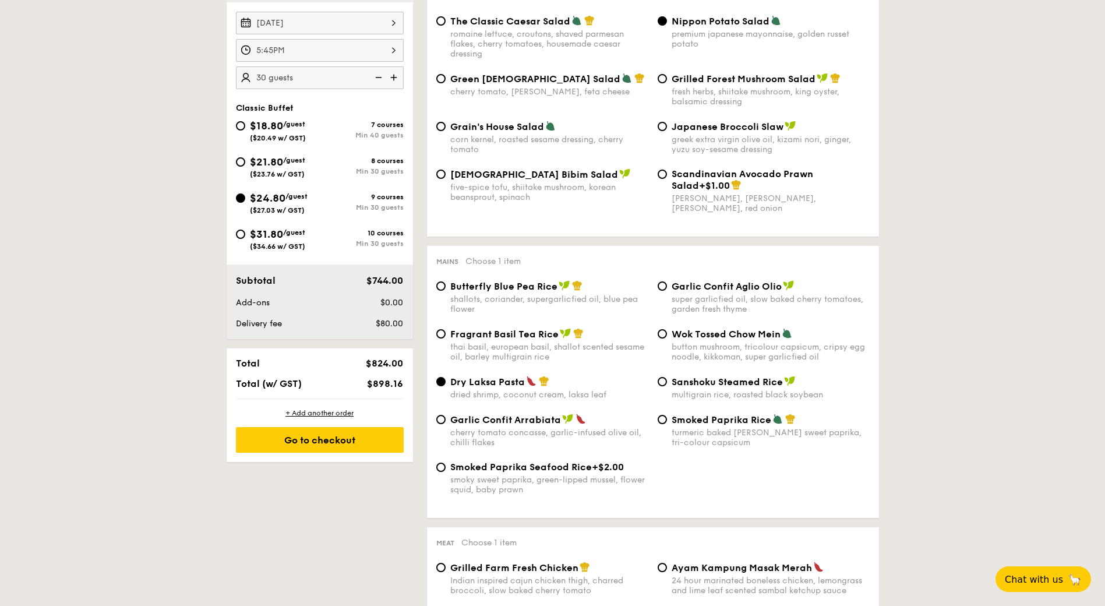
scroll to position [334, 0]
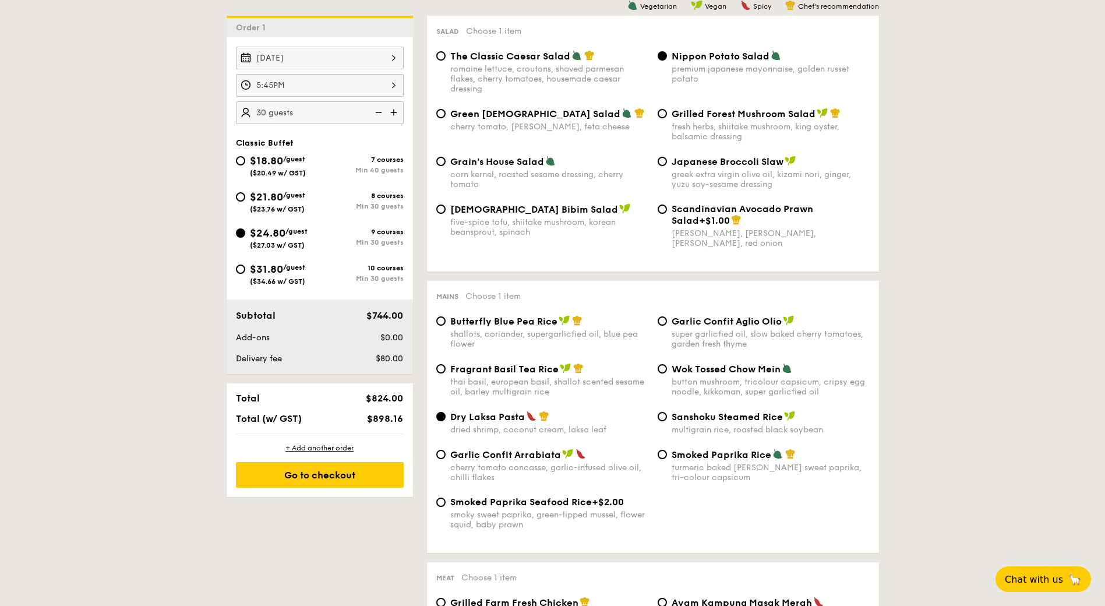
scroll to position [236, 0]
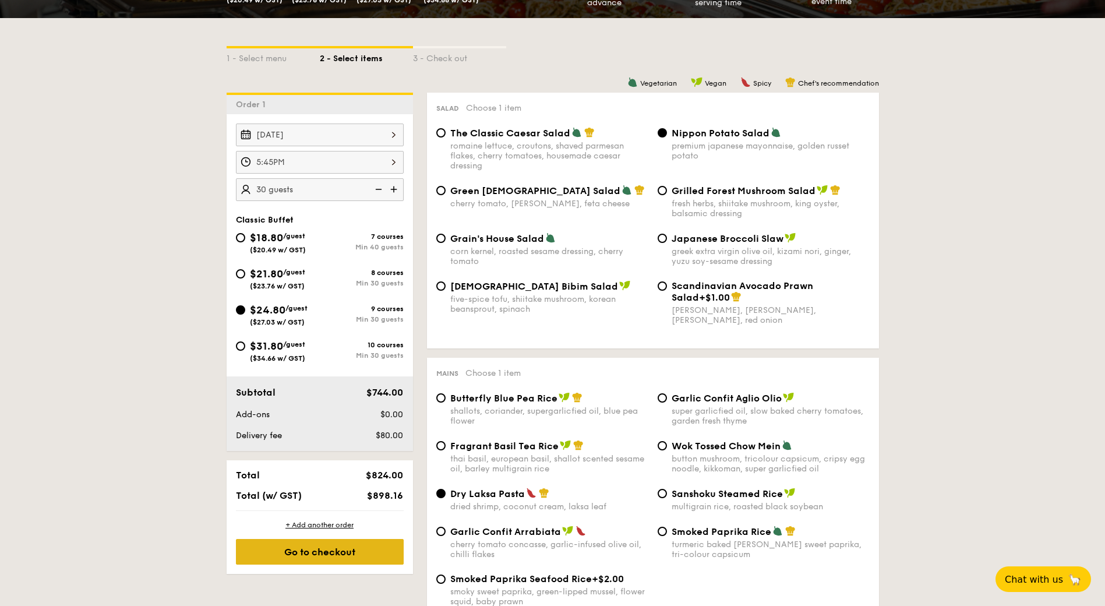
click at [374, 564] on div "Go to checkout" at bounding box center [320, 552] width 168 height 26
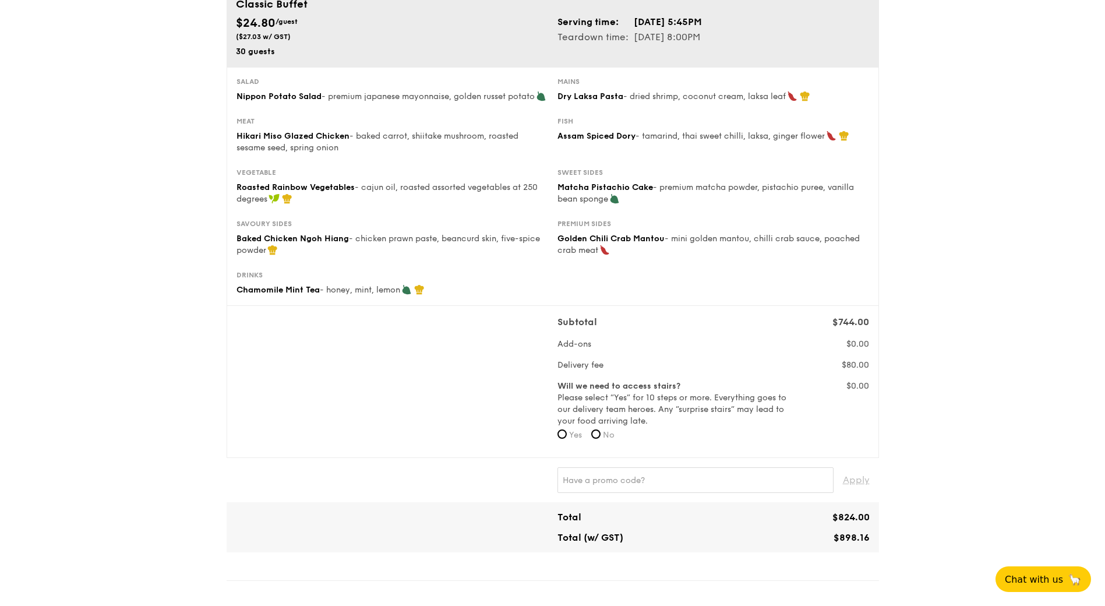
scroll to position [129, 0]
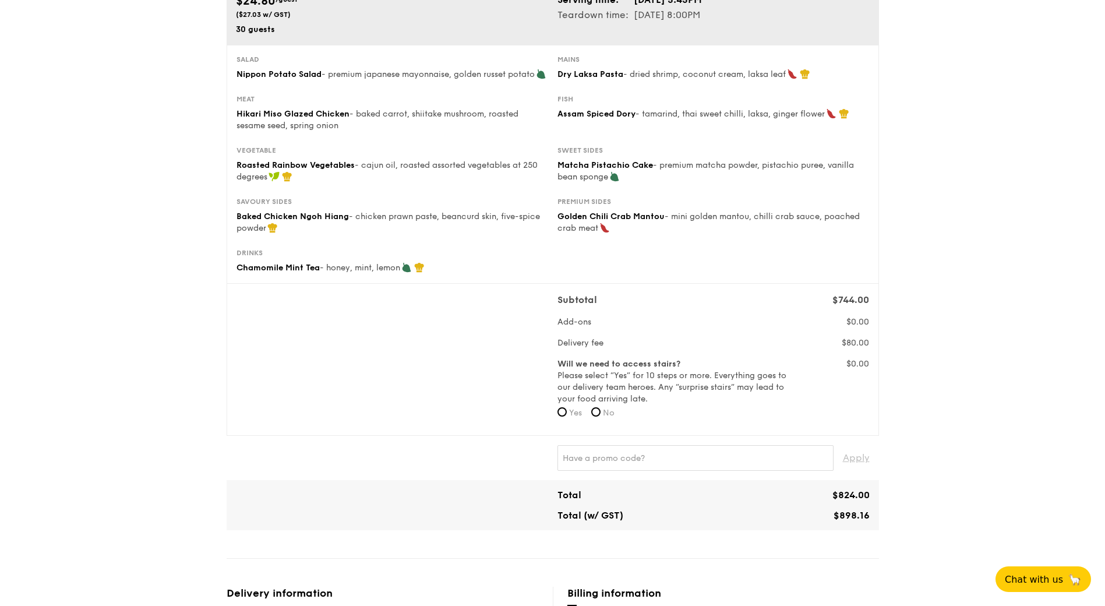
click at [603, 419] on label "No" at bounding box center [602, 413] width 23 height 12
click at [601, 417] on input "No" at bounding box center [595, 411] width 9 height 9
radio input "true"
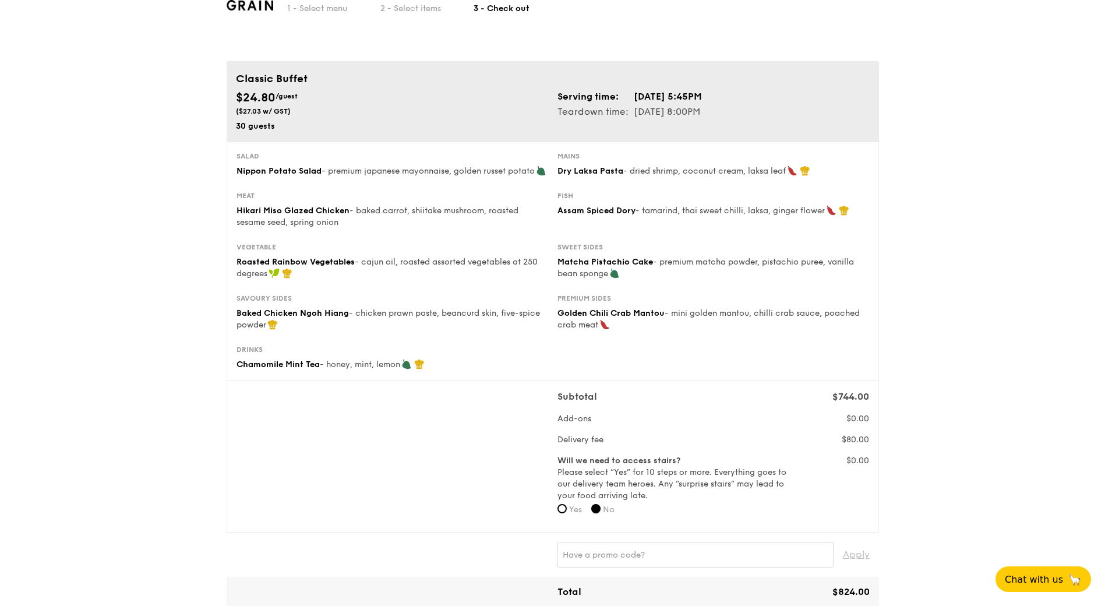
scroll to position [38, 0]
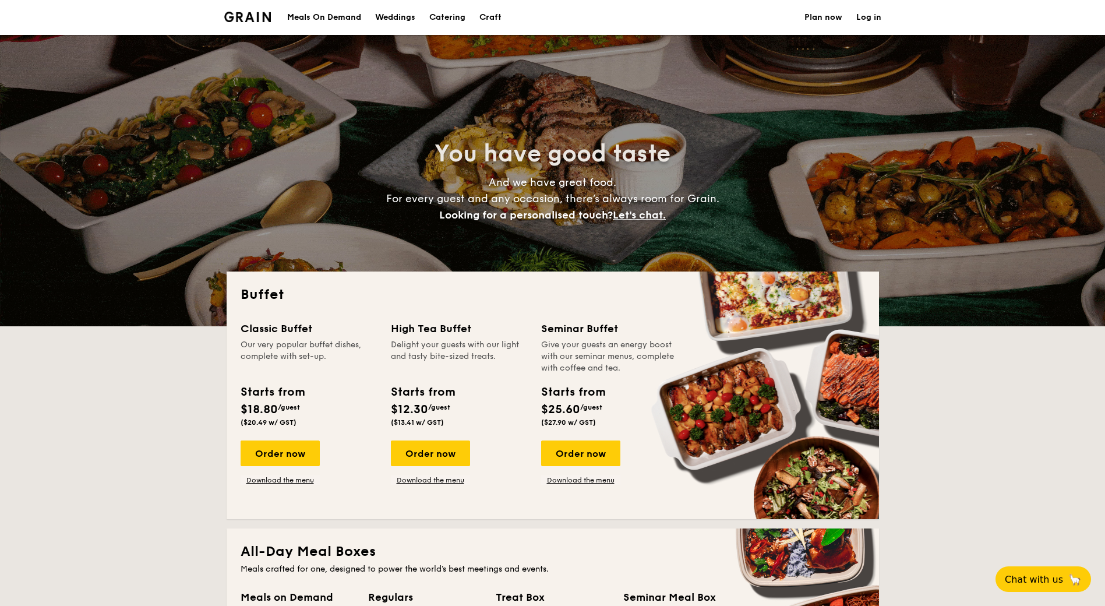
select select
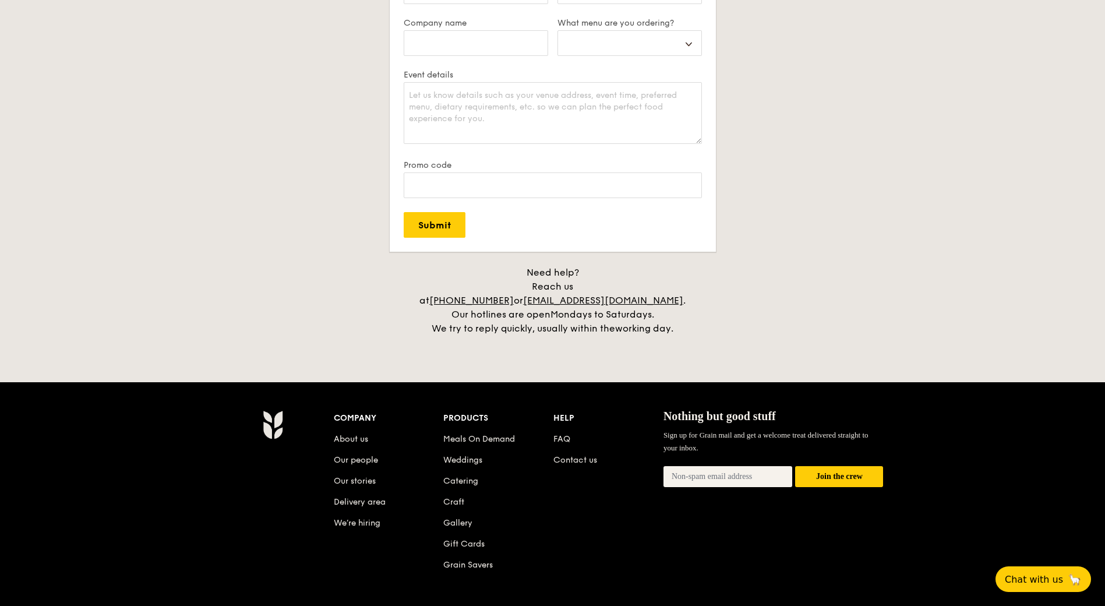
scroll to position [2318, 0]
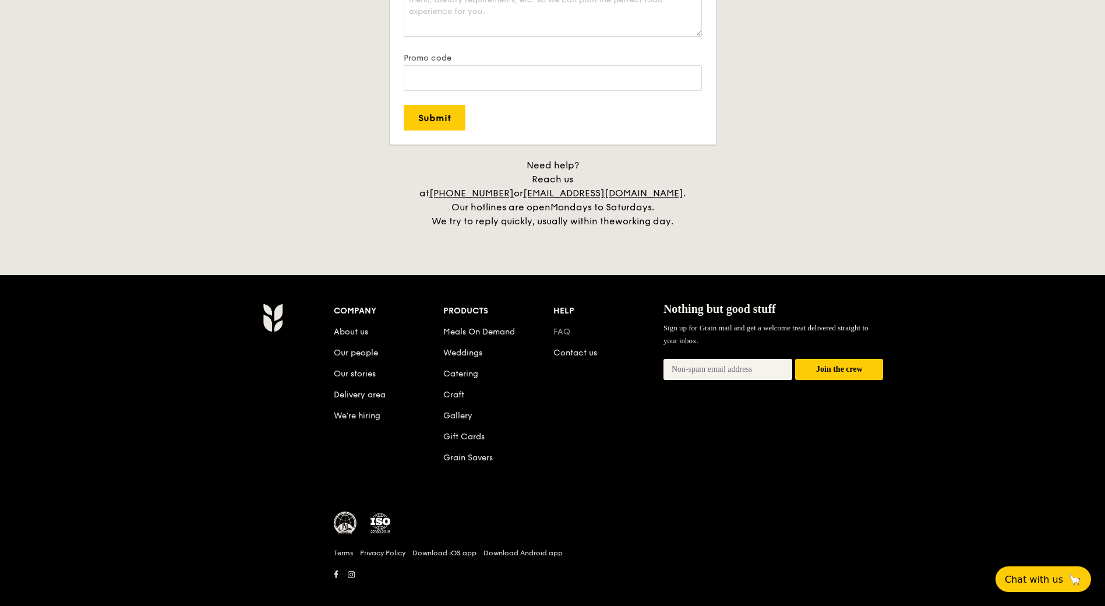
click at [558, 327] on link "FAQ" at bounding box center [562, 332] width 17 height 10
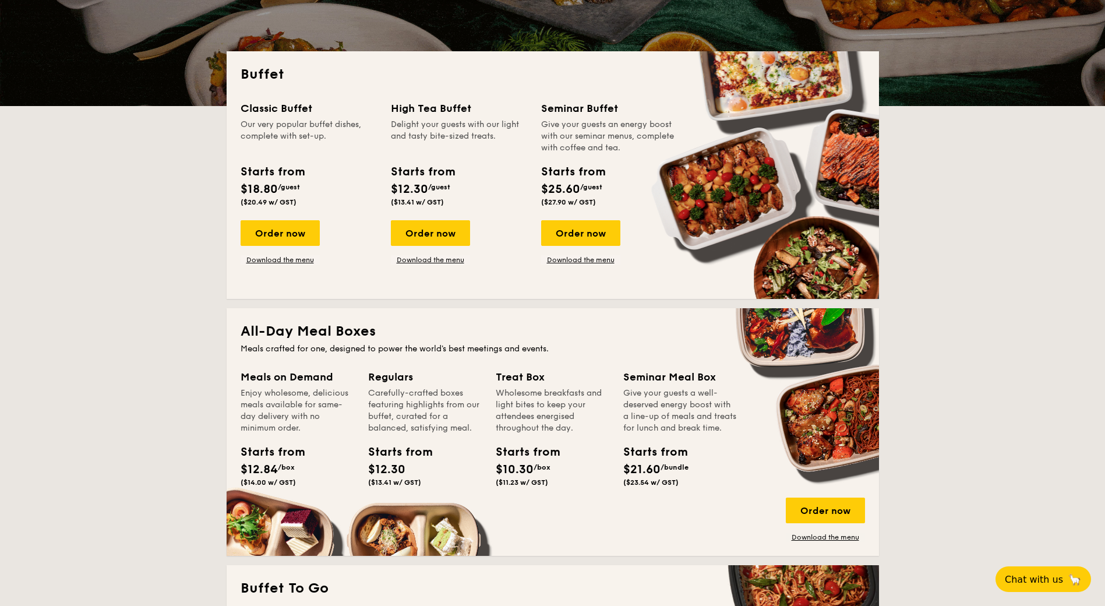
scroll to position [0, 0]
